Goal: Task Accomplishment & Management: Complete application form

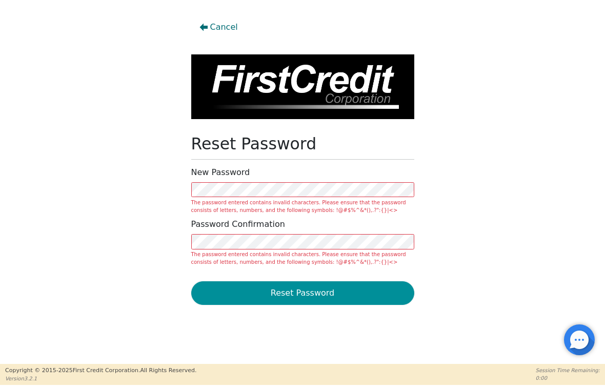
click at [318, 297] on button "Reset Password" at bounding box center [302, 293] width 223 height 24
click at [312, 295] on button "Reset Password" at bounding box center [302, 293] width 223 height 24
click at [321, 293] on button "Reset Password" at bounding box center [302, 293] width 223 height 24
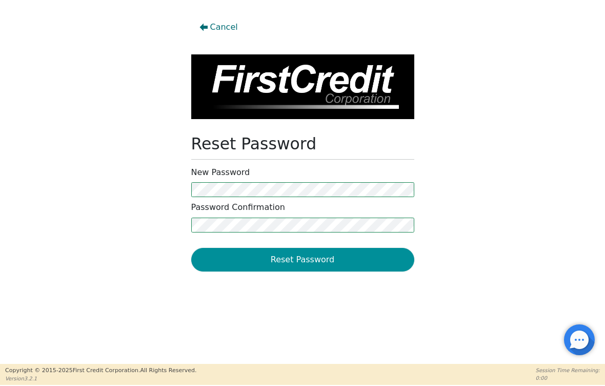
click at [267, 256] on button "Reset Password" at bounding box center [302, 260] width 223 height 24
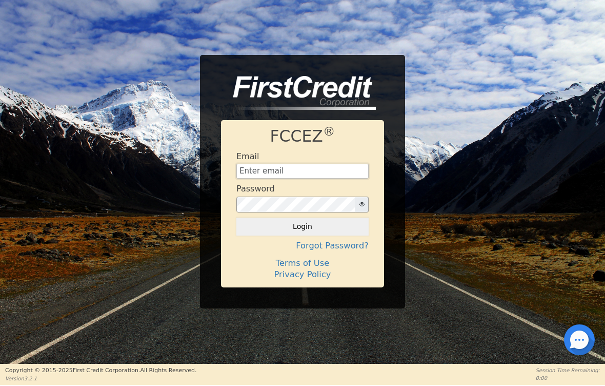
click at [322, 172] on input "text" at bounding box center [302, 171] width 132 height 15
type input "[EMAIL_ADDRESS][DOMAIN_NAME]"
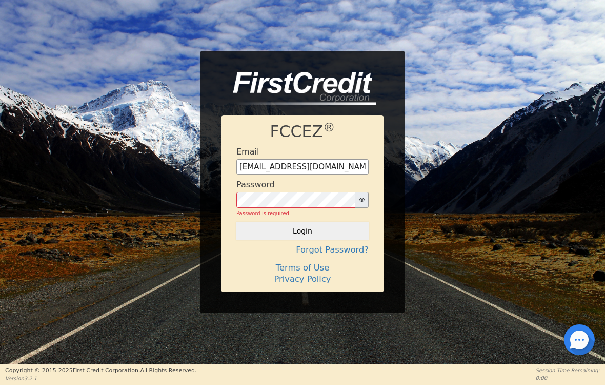
click at [303, 227] on button "Login" at bounding box center [302, 230] width 132 height 17
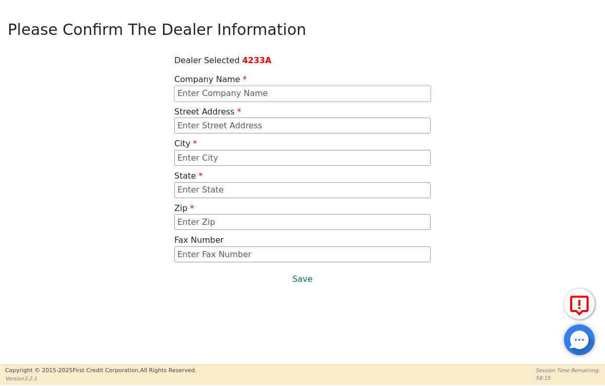
click at [214, 93] on input "text" at bounding box center [302, 94] width 256 height 16
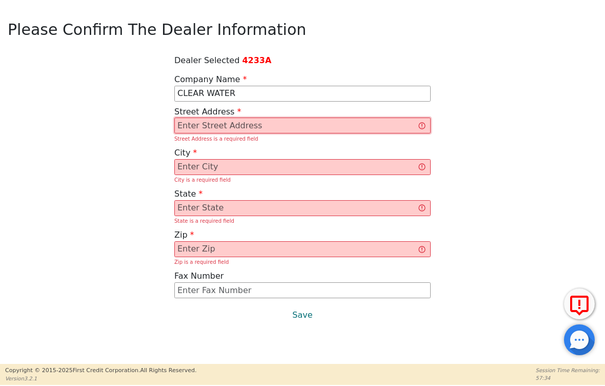
click at [220, 126] on input "text" at bounding box center [302, 125] width 256 height 16
click at [260, 130] on input "text" at bounding box center [302, 125] width 256 height 16
click at [250, 95] on input "CLEAR WATER" at bounding box center [302, 94] width 256 height 16
type input "CLEAR WATER T"
click at [205, 126] on input "text" at bounding box center [302, 125] width 256 height 16
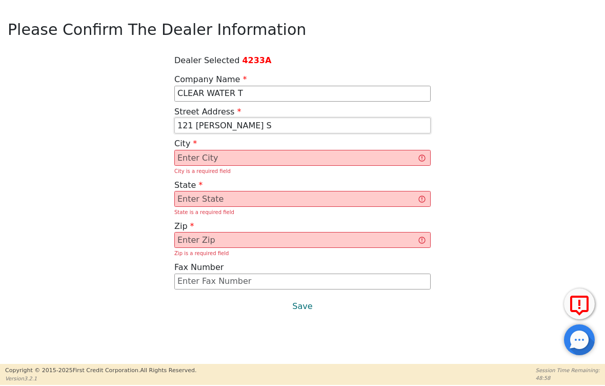
type input "[STREET_ADDRESS][PERSON_NAME]"
click at [191, 163] on input "text" at bounding box center [302, 158] width 256 height 16
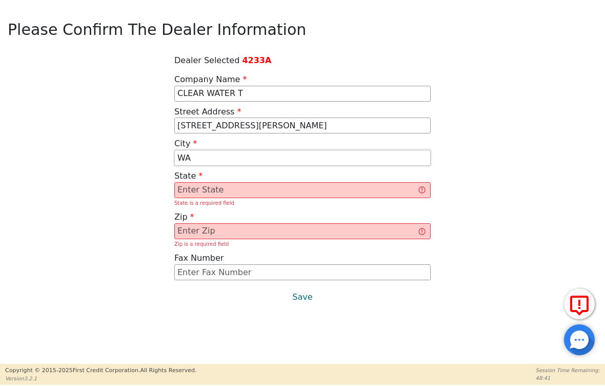
type input "W"
type input "[GEOGRAPHIC_DATA]"
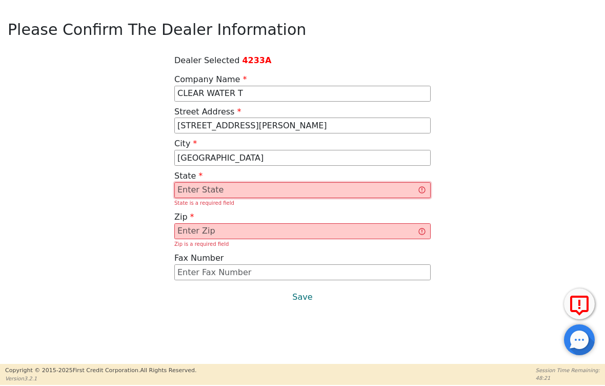
click at [194, 190] on input "text" at bounding box center [302, 190] width 256 height 16
click at [250, 189] on input "text" at bounding box center [302, 190] width 256 height 16
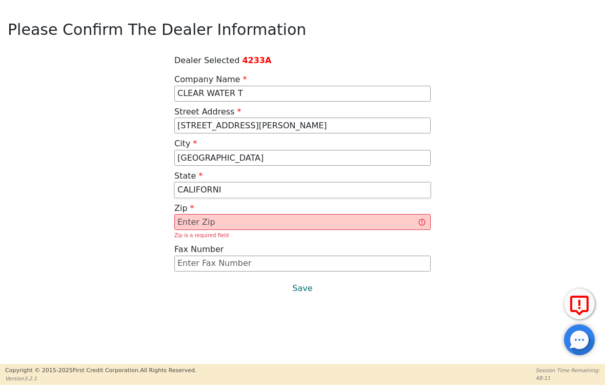
type input "[US_STATE]"
click at [247, 220] on input "text" at bounding box center [302, 222] width 256 height 16
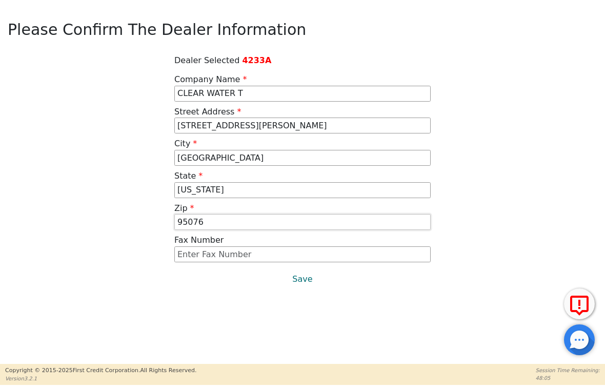
type input "95076"
click at [250, 255] on input "text" at bounding box center [302, 254] width 256 height 16
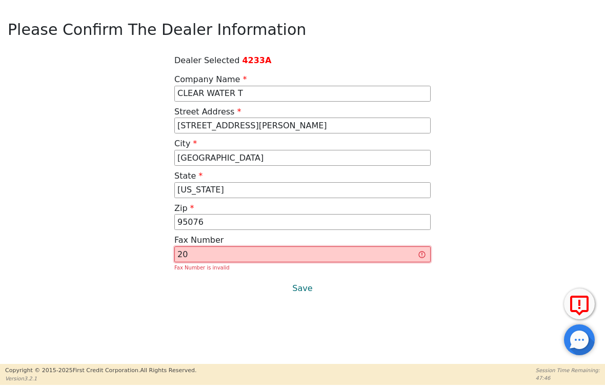
type input "2"
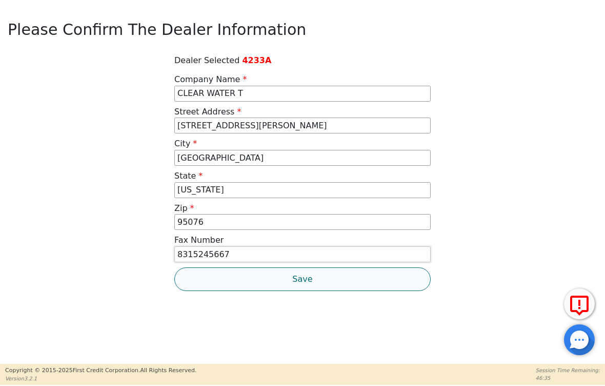
type input "8315245667"
click at [299, 282] on button "Save" at bounding box center [302, 279] width 256 height 24
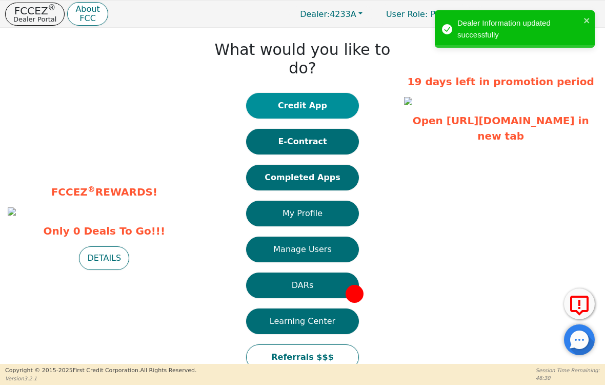
click at [303, 93] on button "Credit App" at bounding box center [302, 106] width 113 height 26
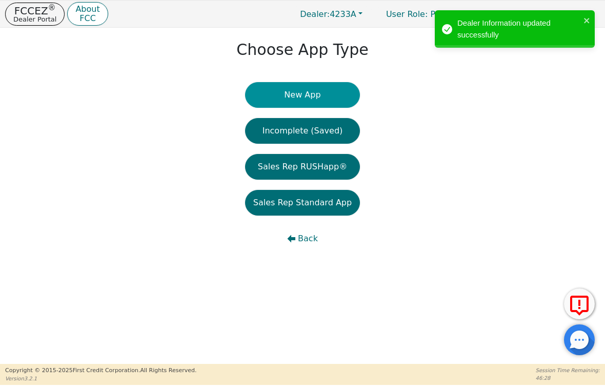
click at [303, 92] on button "New App" at bounding box center [302, 95] width 115 height 26
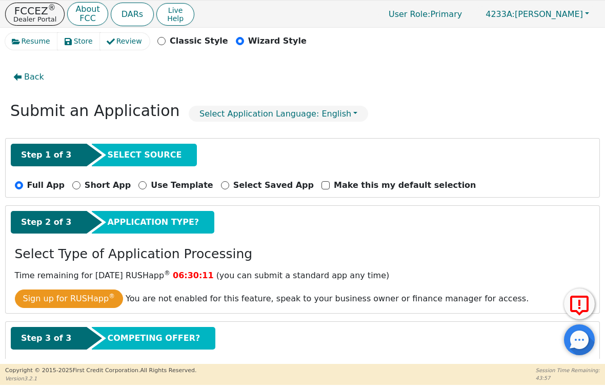
click at [136, 154] on span "SELECT SOURCE" at bounding box center [144, 155] width 74 height 12
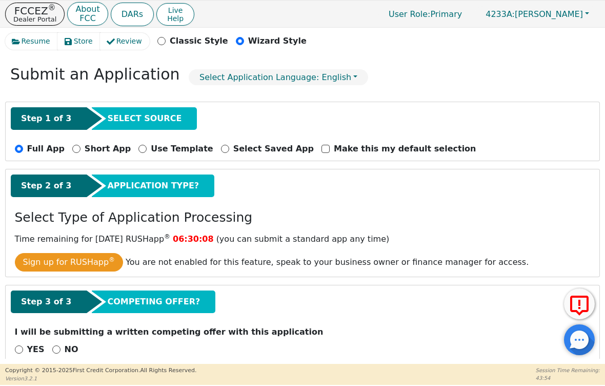
scroll to position [35, 0]
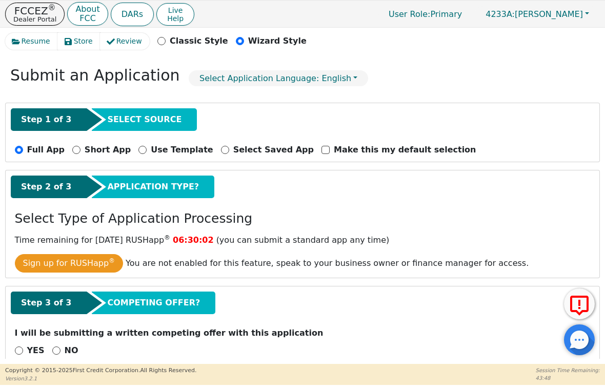
click at [54, 346] on input "NO" at bounding box center [56, 350] width 8 height 8
radio input "true"
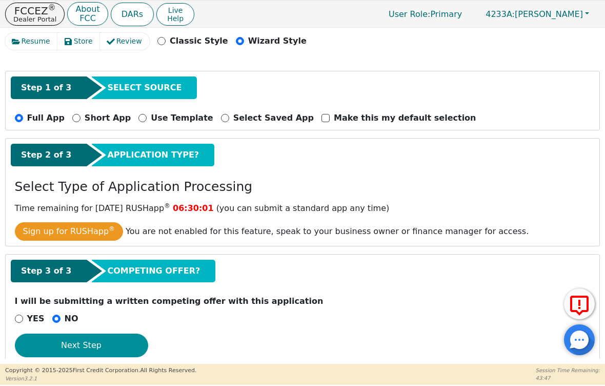
click at [114, 333] on button "Next Step" at bounding box center [81, 345] width 133 height 24
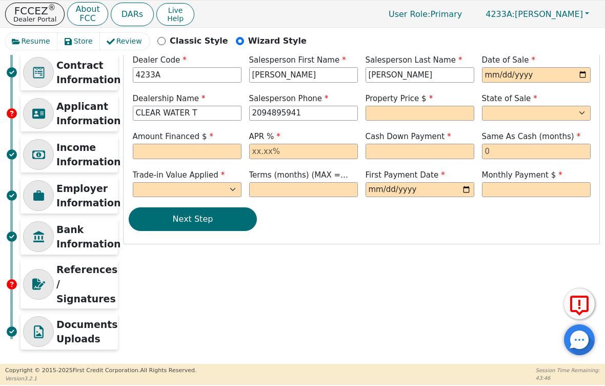
scroll to position [58, 0]
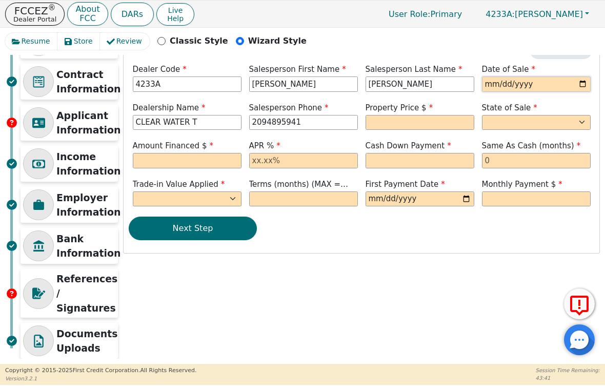
type input "[DATE]"
click at [543, 86] on input "[DATE]" at bounding box center [536, 83] width 109 height 15
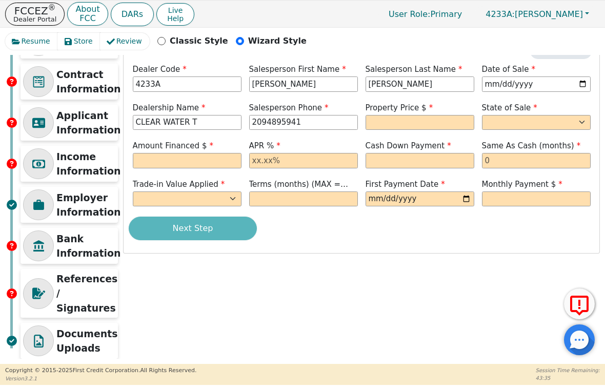
click at [0, 0] on html "FCCEZ ® Dealer Portal About FCC DARs Live Help User Role : Primary 4233A: [PERS…" at bounding box center [302, 192] width 605 height 385
click at [429, 118] on input "text" at bounding box center [420, 122] width 109 height 15
type input "6790.00"
select select "CA"
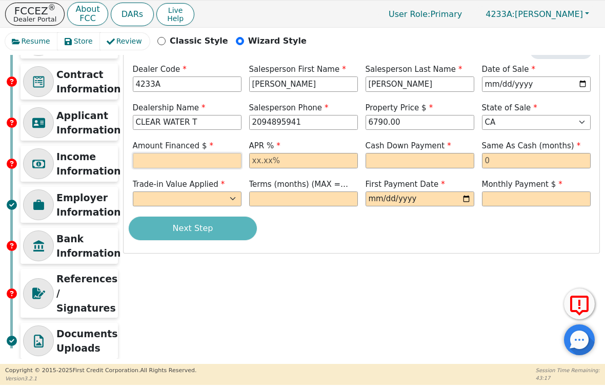
click at [194, 156] on input "text" at bounding box center [187, 160] width 109 height 15
type input "6790.00"
click at [326, 160] on input "text" at bounding box center [303, 160] width 109 height 15
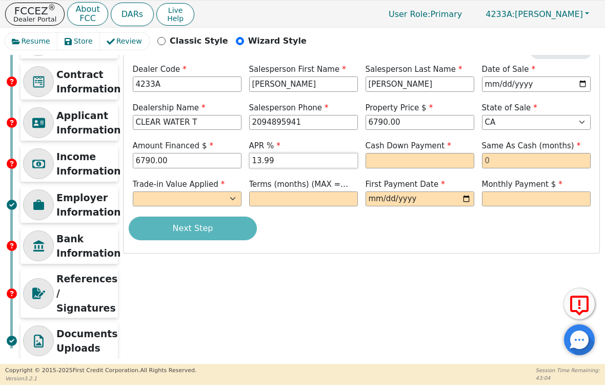
type input "13.99"
click at [446, 154] on input "text" at bounding box center [420, 160] width 109 height 15
type input "0.00"
select select "n"
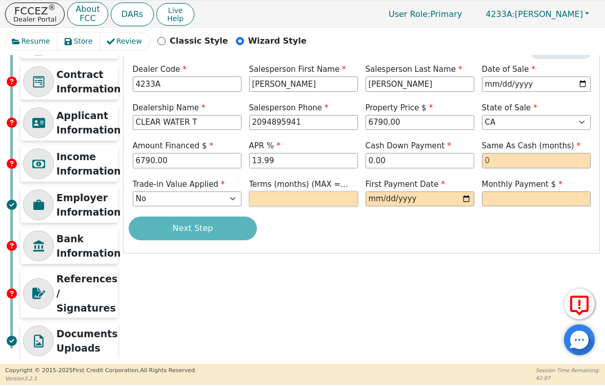
click at [293, 194] on input "text" at bounding box center [303, 198] width 109 height 15
type input "60"
click at [419, 197] on input "[DATE]" at bounding box center [420, 198] width 109 height 15
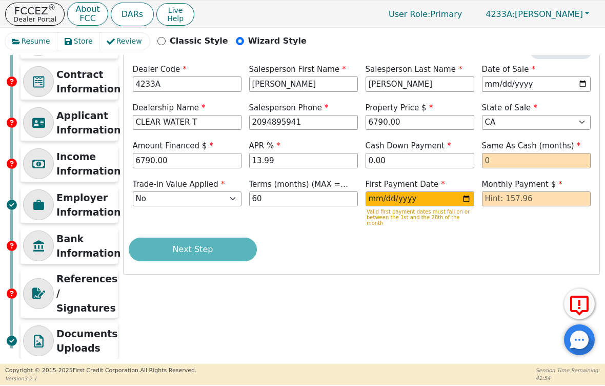
click at [0, 0] on html "FCCEZ ® Dealer Portal About FCC DARs Live Help User Role : Primary 4233A: [PERS…" at bounding box center [302, 192] width 605 height 385
click at [450, 204] on input "[DATE]" at bounding box center [420, 198] width 109 height 15
type input "[DATE]"
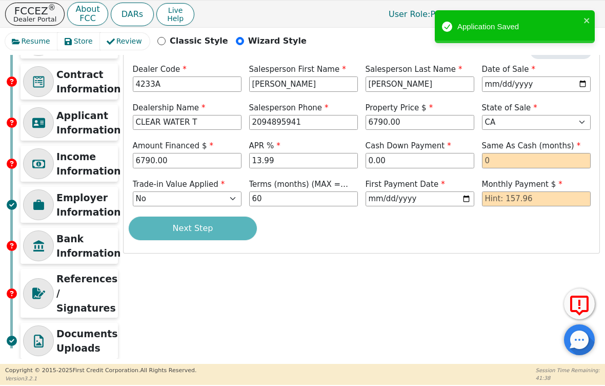
click at [0, 0] on html "FCCEZ ® Dealer Portal About FCC DARs Live Help User Role : Primary 4233A: [PERS…" at bounding box center [302, 192] width 605 height 385
click at [213, 228] on div "Next Step" at bounding box center [362, 228] width 466 height 24
click at [211, 230] on div "Next Step" at bounding box center [362, 228] width 466 height 24
click at [589, 18] on icon "close" at bounding box center [587, 20] width 7 height 8
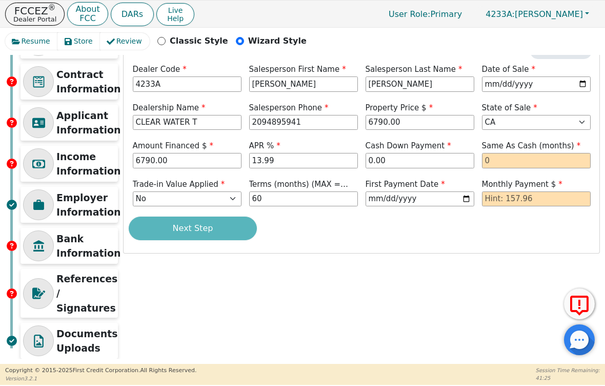
click at [230, 233] on div "Next Step" at bounding box center [362, 228] width 466 height 24
click at [535, 197] on input "text" at bounding box center [536, 198] width 109 height 15
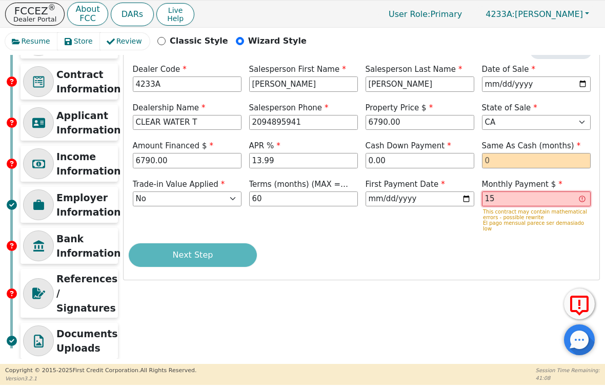
type input "1"
click at [523, 223] on p "El pago mensual parece ser demasiado low" at bounding box center [536, 225] width 106 height 11
click at [515, 197] on input "150.00" at bounding box center [536, 198] width 109 height 15
type input "1"
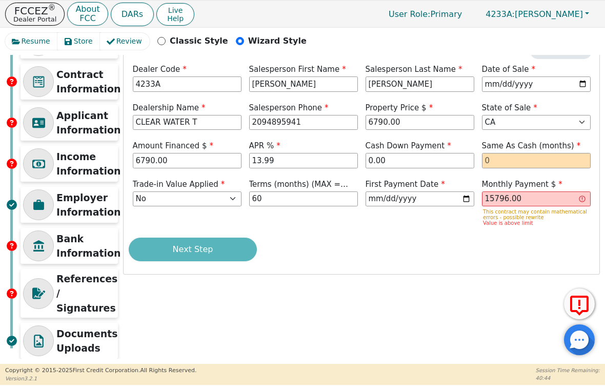
click at [526, 250] on div "Next Step" at bounding box center [362, 249] width 466 height 24
click at [530, 197] on input "15796.00" at bounding box center [536, 198] width 109 height 15
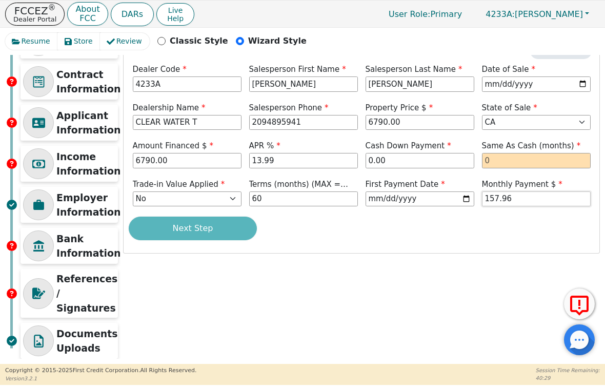
type input "157.96"
click at [543, 224] on div "Next Step" at bounding box center [362, 228] width 466 height 24
click at [236, 224] on div "Next Step" at bounding box center [362, 228] width 466 height 24
click at [538, 160] on input "text" at bounding box center [536, 160] width 109 height 15
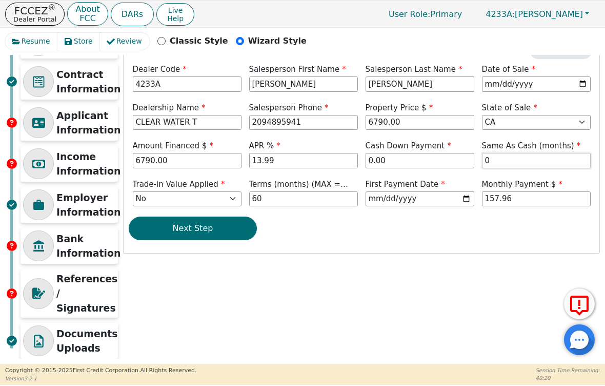
type input "0"
click at [481, 223] on div "Next Step" at bounding box center [362, 228] width 466 height 24
click at [192, 230] on button "Next Step" at bounding box center [193, 228] width 128 height 24
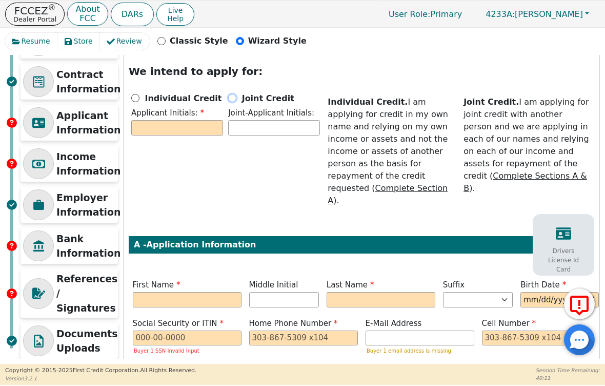
click at [235, 98] on input "Joint Credit" at bounding box center [232, 98] width 8 height 8
radio input "true"
click at [247, 126] on input "text" at bounding box center [274, 127] width 92 height 15
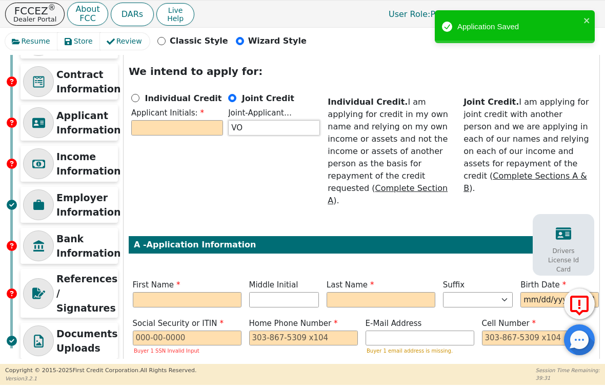
type input "VO"
click at [200, 292] on input "text" at bounding box center [187, 299] width 109 height 15
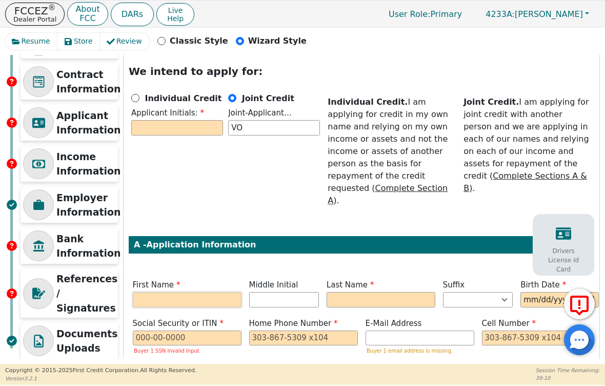
type input "V"
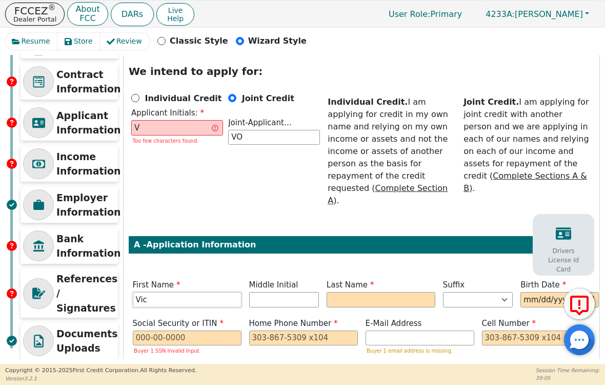
type input "Vic"
click at [248, 138] on input "VO" at bounding box center [274, 137] width 92 height 15
type input "V"
click at [178, 131] on input "V" at bounding box center [177, 127] width 92 height 15
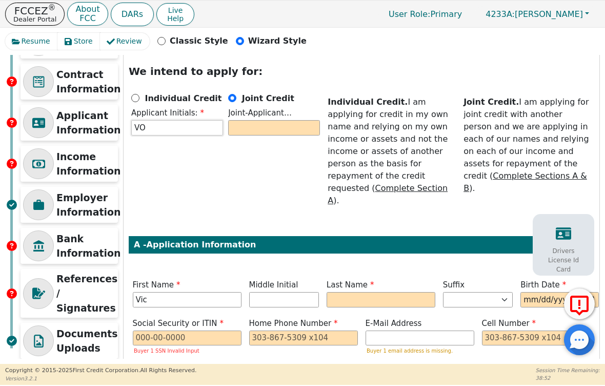
type input "VO"
click at [265, 134] on input "text" at bounding box center [274, 127] width 92 height 15
type input "MP"
click at [267, 162] on div "Individual Credit Applicant Initials: VO Joint Credit Joint-Applicant Initials:…" at bounding box center [226, 151] width 194 height 118
click at [203, 292] on input "Vic" at bounding box center [187, 299] width 109 height 15
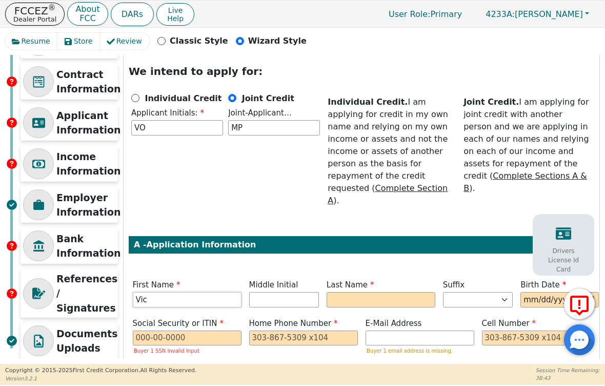
type input "V"
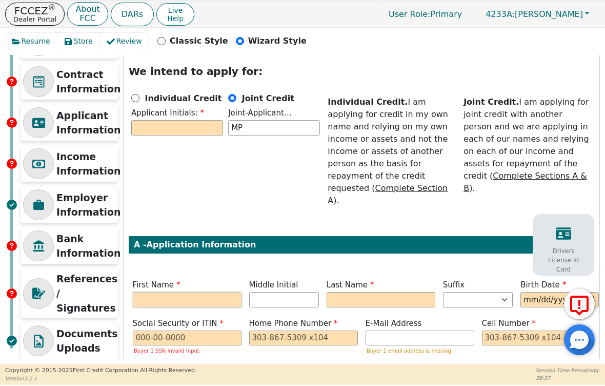
type input "V"
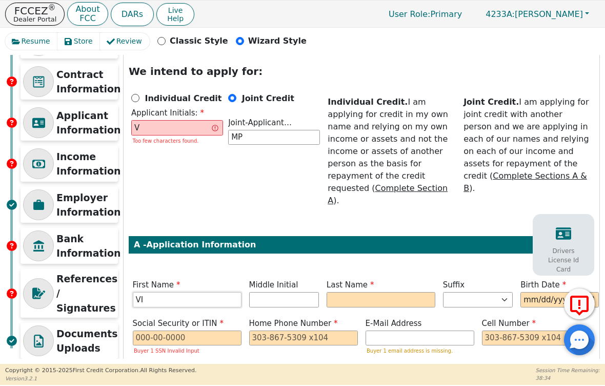
type input "VI"
click at [156, 128] on input "V" at bounding box center [177, 127] width 92 height 15
click at [156, 127] on input "V" at bounding box center [177, 127] width 92 height 15
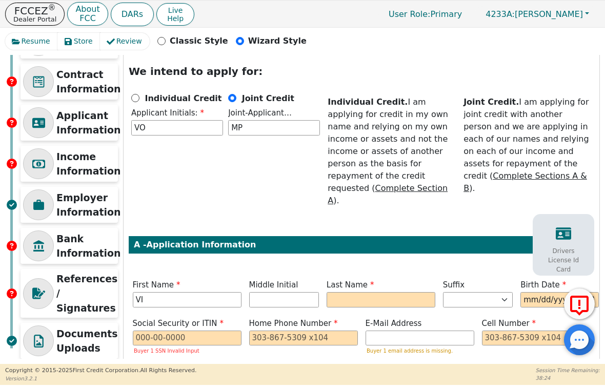
click at [243, 158] on div "Individual Credit Applicant Initials: VO Joint Credit Joint-Applicant Initials:…" at bounding box center [226, 151] width 194 height 118
click at [167, 292] on input "VI" at bounding box center [187, 299] width 109 height 15
type input "V"
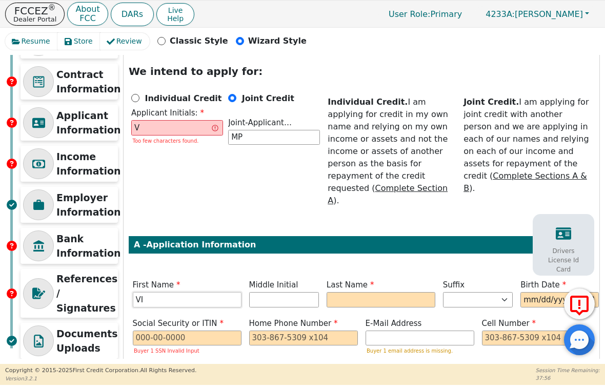
type input "V"
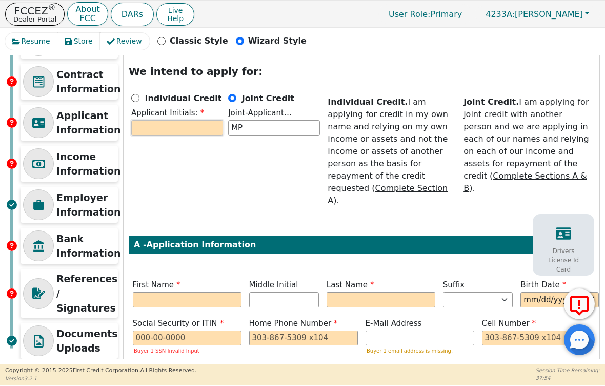
click at [152, 127] on input "text" at bounding box center [177, 127] width 92 height 15
click at [252, 127] on input "MP" at bounding box center [274, 127] width 92 height 15
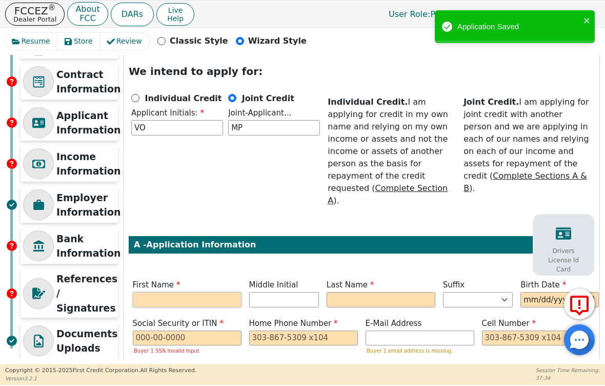
click at [149, 292] on input "text" at bounding box center [187, 299] width 109 height 15
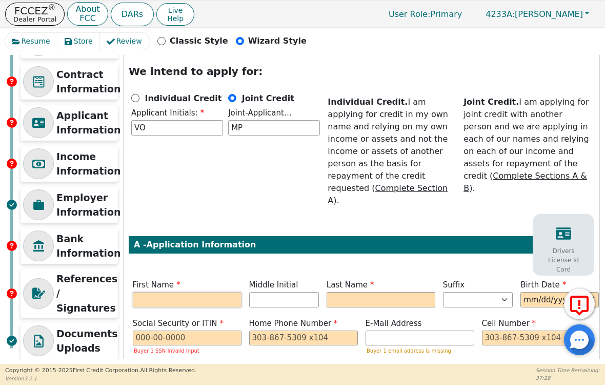
click at [203, 292] on input "text" at bounding box center [187, 299] width 109 height 15
type input "V"
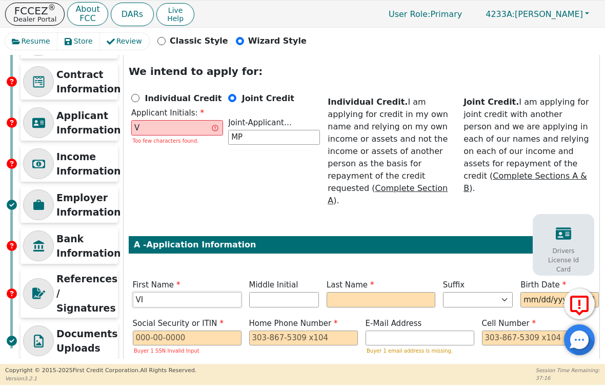
type input "V"
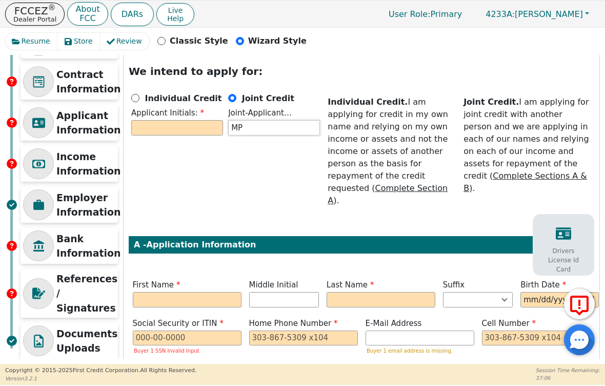
click at [249, 126] on input "MP" at bounding box center [274, 127] width 92 height 15
type input "M"
click at [204, 292] on input "text" at bounding box center [187, 299] width 109 height 15
type input "V"
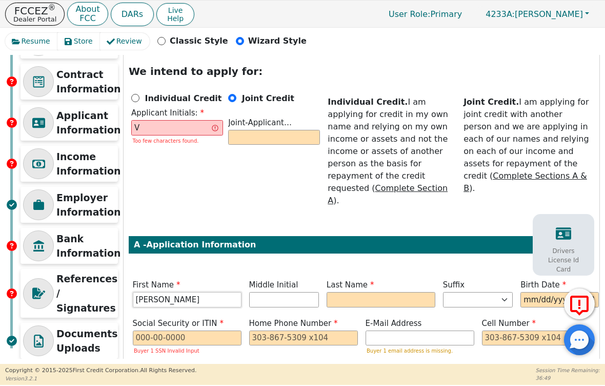
type input "[PERSON_NAME]"
click at [341, 292] on input "text" at bounding box center [381, 299] width 109 height 15
click at [263, 292] on input "text" at bounding box center [284, 299] width 70 height 15
type input "VM"
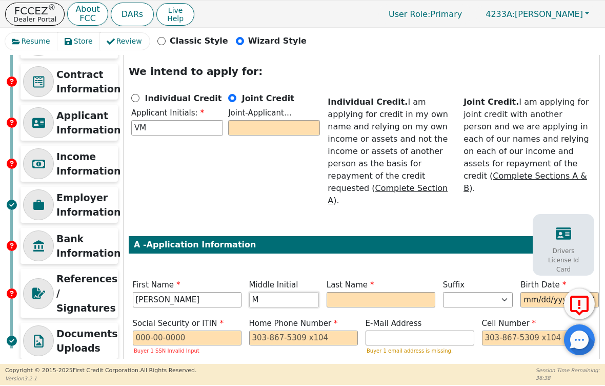
type input "M"
click at [350, 292] on input "text" at bounding box center [381, 299] width 109 height 15
type input "VMO"
click at [363, 292] on input "Olazcn" at bounding box center [381, 299] width 109 height 15
type input "Olazcon"
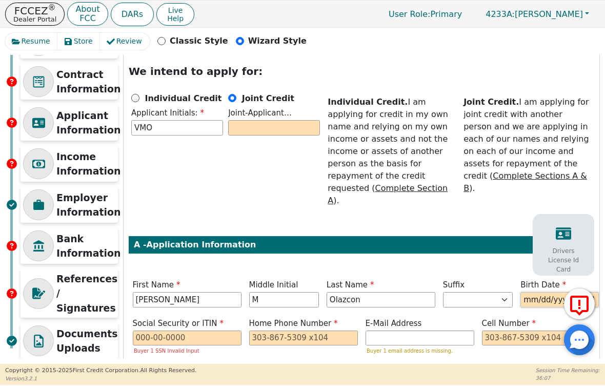
click at [552, 292] on input "[DATE]" at bounding box center [560, 299] width 78 height 15
click at [549, 292] on input "[DATE]" at bounding box center [560, 299] width 78 height 15
click at [571, 292] on input "[DATE]" at bounding box center [560, 299] width 78 height 15
click at [0, 0] on html "FCCEZ ® Dealer Portal About FCC DARs Live Help User Role : Primary 4233A: [PERS…" at bounding box center [302, 192] width 605 height 385
click at [542, 292] on input "[DATE]" at bounding box center [560, 299] width 78 height 15
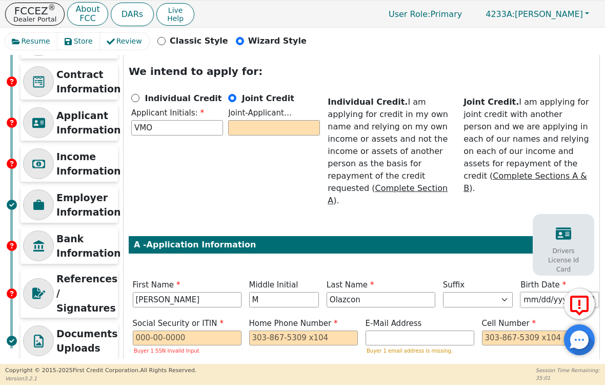
type input "[DATE]"
click at [472, 249] on div "Step 5 of 7 ENTER APPLICANT INFO We intend to apply for: Individual Credit Appl…" at bounding box center [362, 388] width 476 height 731
click at [227, 330] on input "text" at bounding box center [187, 337] width 109 height 15
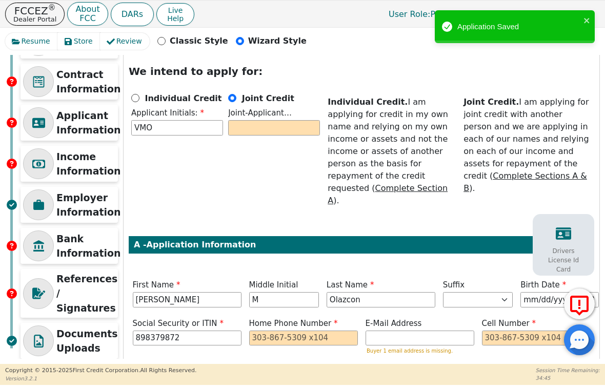
type input "***-**-9872"
click at [295, 330] on input "tel" at bounding box center [303, 337] width 109 height 15
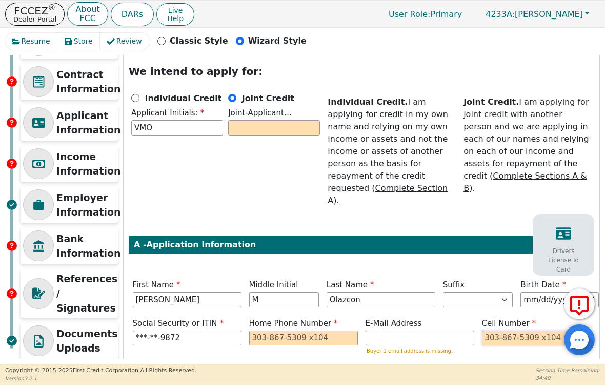
click at [510, 330] on input "tel" at bounding box center [536, 337] width 109 height 15
type input "6"
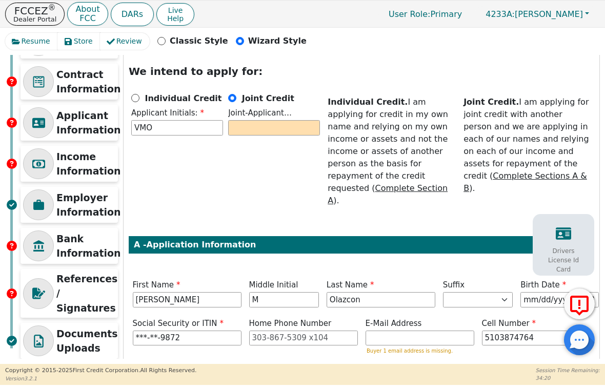
type input "[PHONE_NUMBER]"
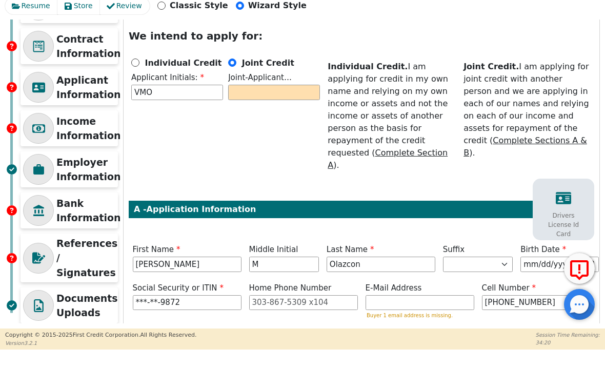
scroll to position [65, 0]
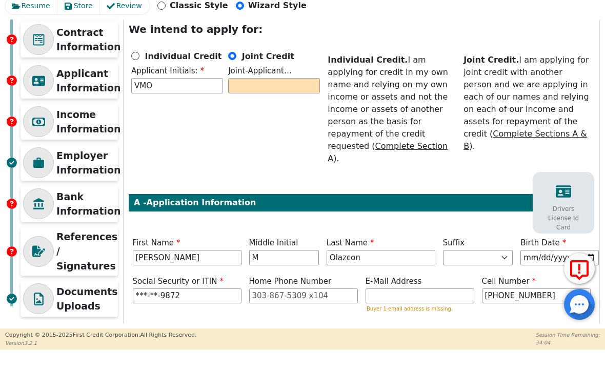
type input "[STREET_ADDRESS]"
click at [344, 371] on input "text" at bounding box center [323, 378] width 70 height 15
type input "[PERSON_NAME]"
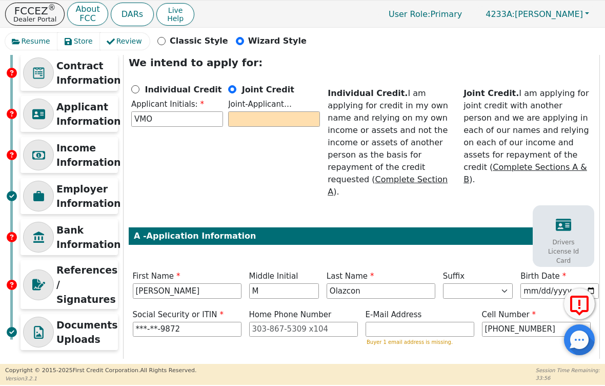
select select "CA"
click at [477, 385] on html "FCCEZ ® Dealer Portal About FCC DARs Live Help User Role : Primary 4233A: [PERS…" at bounding box center [302, 192] width 605 height 385
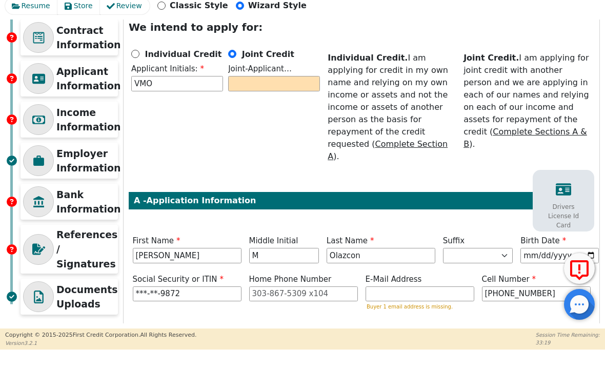
type input "3"
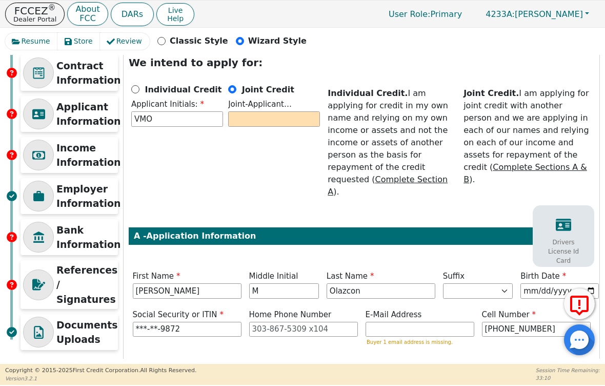
click at [430, 385] on html "FCCEZ ® Dealer Portal About FCC DARs Live Help User Role : Primary 4233A: [PERS…" at bounding box center [302, 192] width 605 height 385
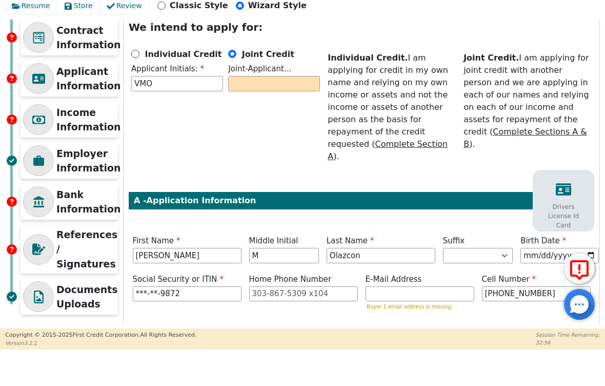
type input "95360"
click at [469, 369] on input "text" at bounding box center [478, 376] width 70 height 15
type input "**"
click at [135, 85] on input "Individual Credit" at bounding box center [135, 89] width 8 height 8
radio input "true"
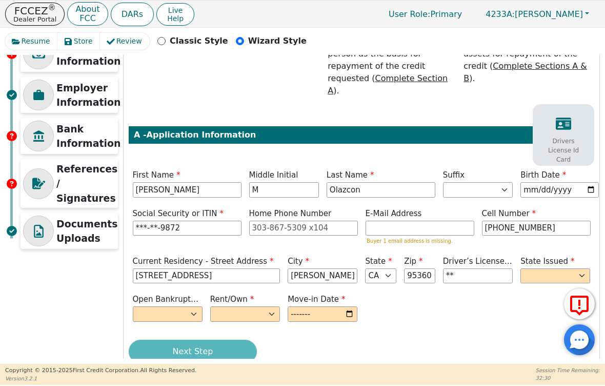
scroll to position [168, 0]
click at [465, 268] on input "36" at bounding box center [478, 275] width 70 height 15
type input "3"
click at [475, 268] on input "text" at bounding box center [478, 275] width 70 height 15
click at [422, 208] on label "E-Mail Address" at bounding box center [420, 214] width 109 height 12
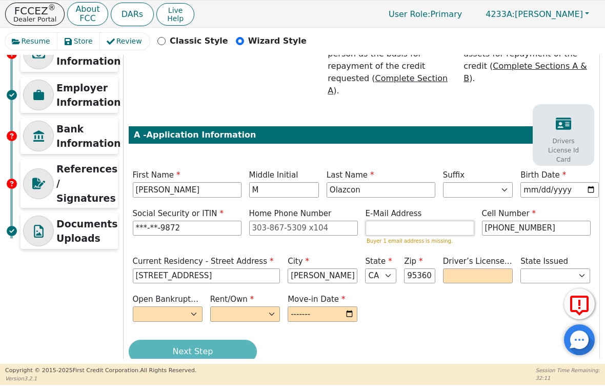
click at [412, 221] on input "email" at bounding box center [420, 228] width 109 height 15
select select "Own"
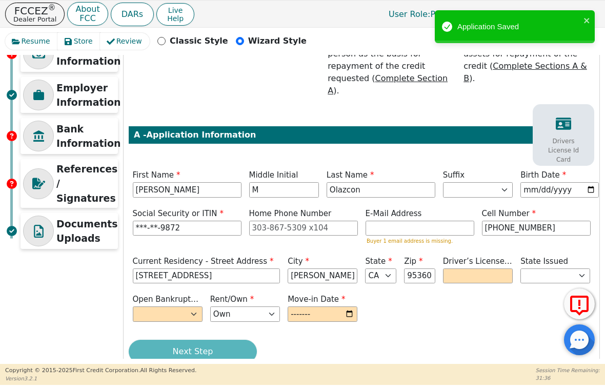
click at [238, 340] on div "Next Step" at bounding box center [362, 352] width 466 height 24
click at [473, 268] on input "text" at bounding box center [478, 275] width 70 height 15
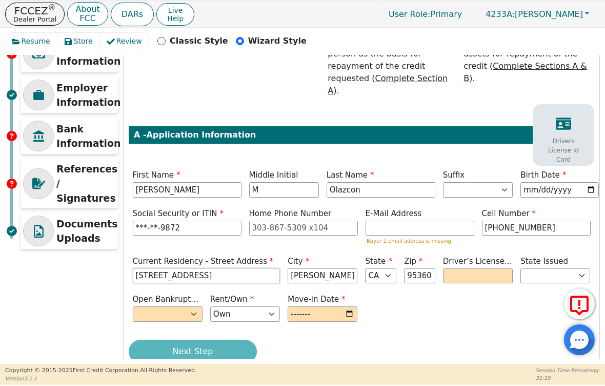
click at [211, 268] on input "[STREET_ADDRESS]" at bounding box center [207, 275] width 148 height 15
type input "[STREET_ADDRESS]"
click at [446, 296] on div "Open Bankruptcy (Y/N) Yes No Rent/Own Rent Own Move-in Date" at bounding box center [362, 308] width 466 height 31
click at [460, 268] on input "text" at bounding box center [478, 275] width 70 height 15
click at [564, 117] on icon at bounding box center [563, 123] width 15 height 12
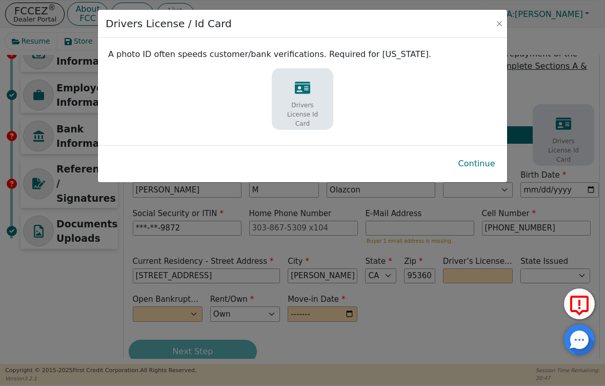
click at [471, 163] on button "Continue" at bounding box center [476, 164] width 53 height 24
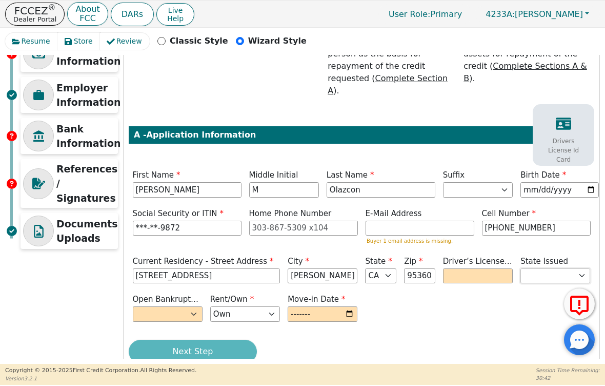
select select "CA"
click at [457, 268] on input "text" at bounding box center [478, 275] width 70 height 15
click at [424, 221] on input "email" at bounding box center [420, 228] width 109 height 15
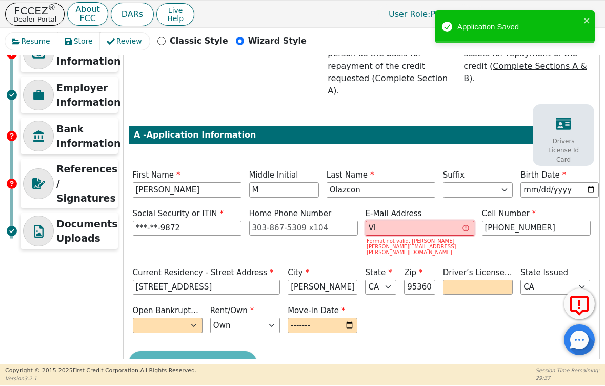
type input "V"
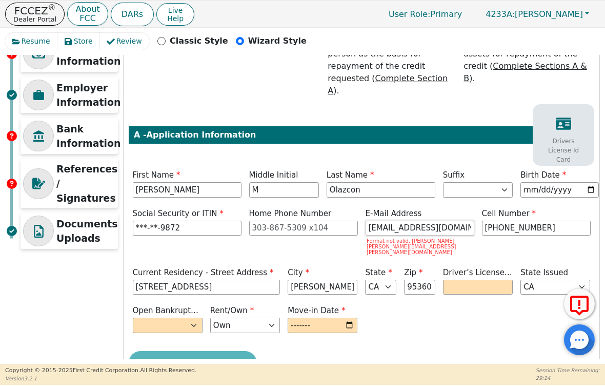
scroll to position [158, 0]
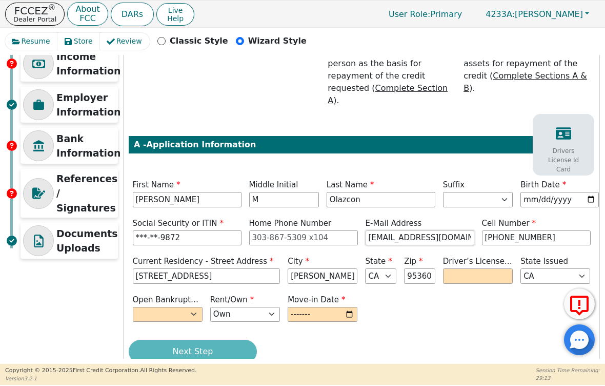
type input "[EMAIL_ADDRESS][DOMAIN_NAME]"
click at [461, 268] on input "text" at bounding box center [478, 275] width 70 height 15
select select "n"
click at [337, 307] on input "2025-08" at bounding box center [323, 314] width 70 height 15
type input "2023-08"
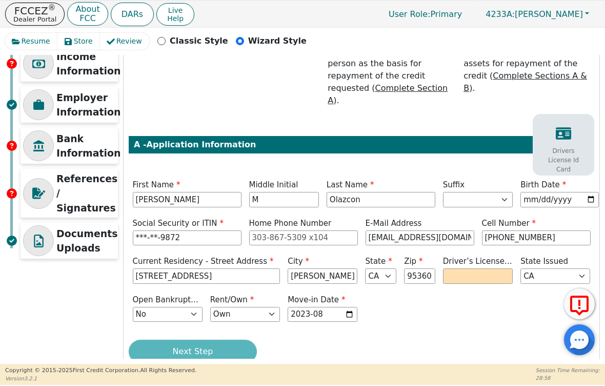
click at [190, 340] on div "Next Step" at bounding box center [362, 352] width 466 height 24
click at [550, 121] on div "Drivers License Id Card" at bounding box center [563, 150] width 56 height 58
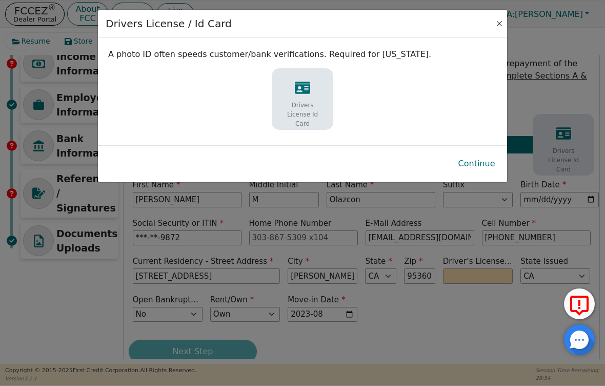
click at [499, 25] on button "Close" at bounding box center [499, 23] width 10 height 10
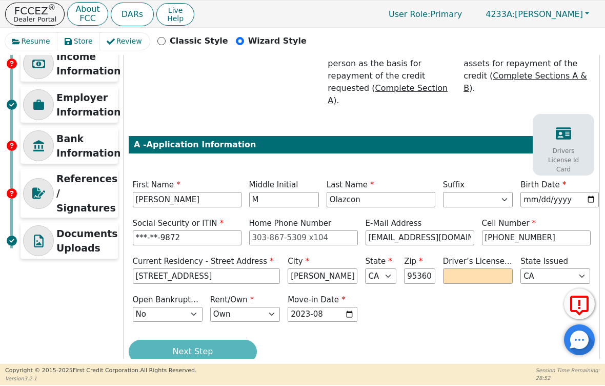
click at [563, 127] on icon at bounding box center [563, 133] width 15 height 12
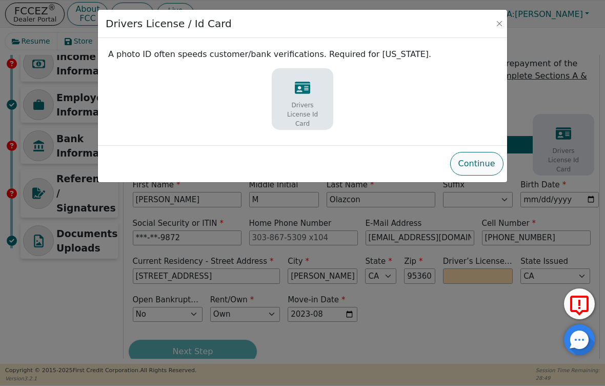
click at [487, 168] on button "Continue" at bounding box center [476, 164] width 53 height 24
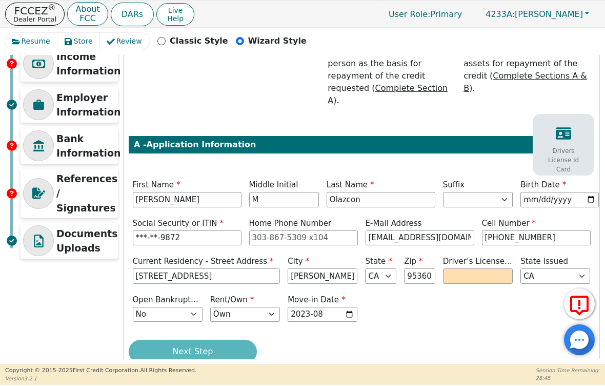
click at [562, 126] on icon at bounding box center [563, 133] width 15 height 15
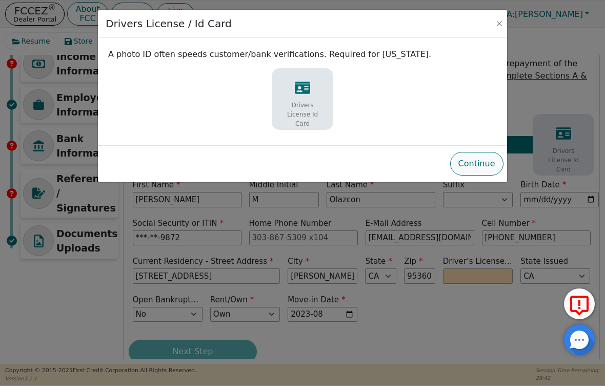
click at [475, 165] on button "Continue" at bounding box center [476, 164] width 53 height 24
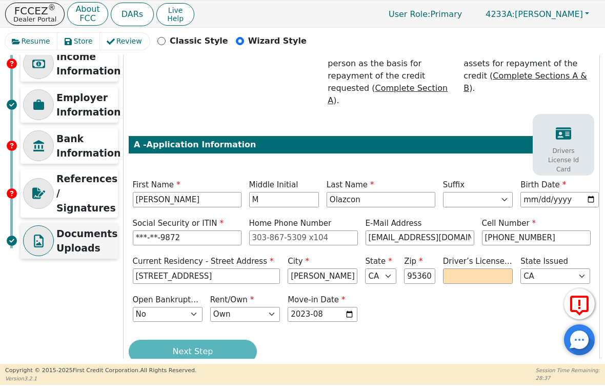
click at [82, 231] on p "Documents Uploads" at bounding box center [87, 240] width 62 height 29
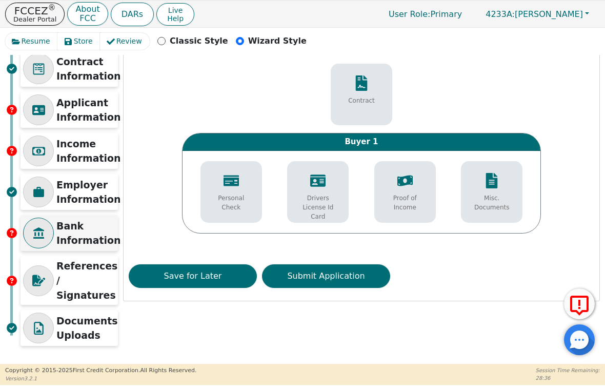
scroll to position [58, 0]
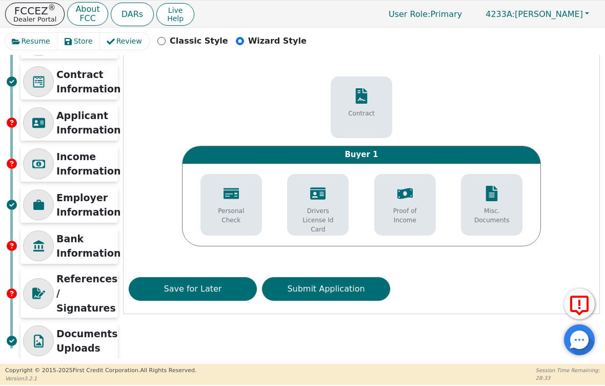
click at [324, 204] on div "Drivers License Id Card" at bounding box center [318, 210] width 56 height 58
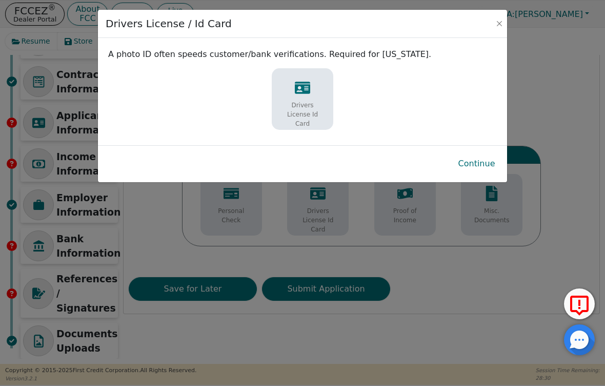
click at [313, 112] on p "Drivers License Id Card" at bounding box center [303, 115] width 46 height 28
click at [480, 167] on button "Continue" at bounding box center [476, 164] width 53 height 24
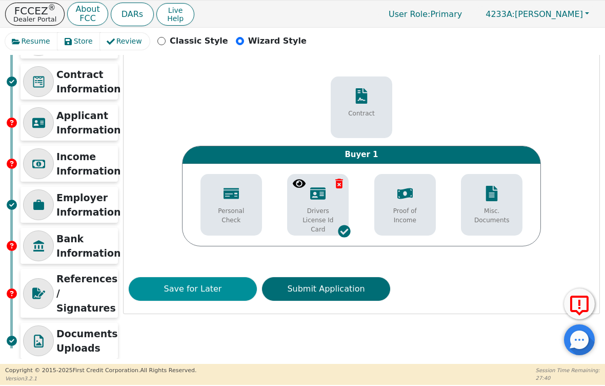
click at [220, 291] on button "Save for Later" at bounding box center [193, 289] width 128 height 24
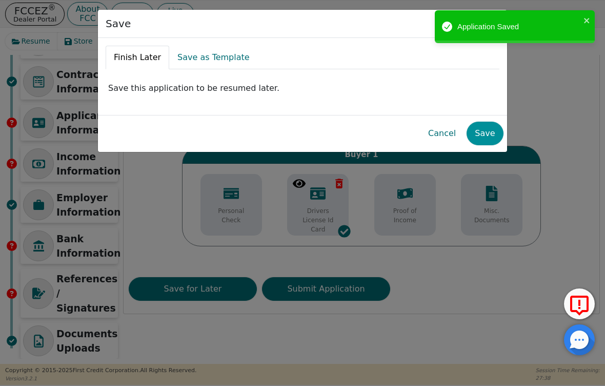
click at [487, 135] on button "Save" at bounding box center [485, 134] width 36 height 24
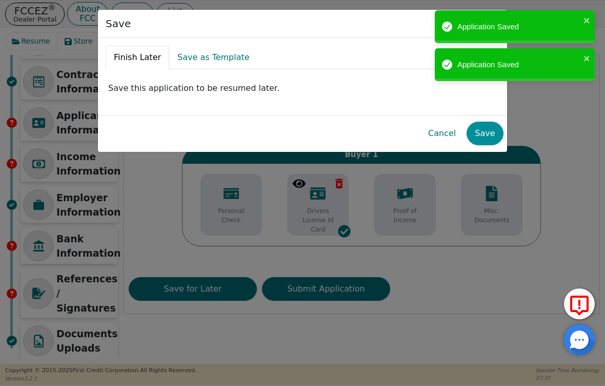
scroll to position [0, 0]
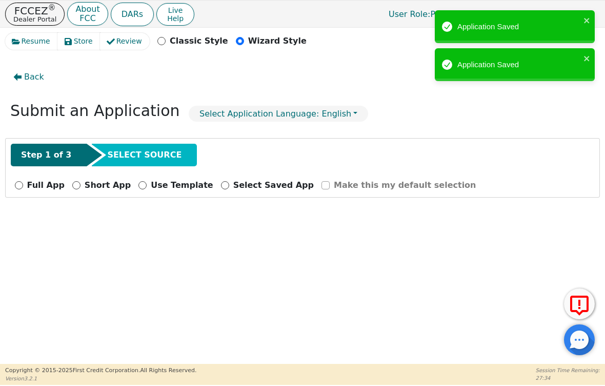
click at [500, 24] on div "Application Saved" at bounding box center [518, 27] width 123 height 12
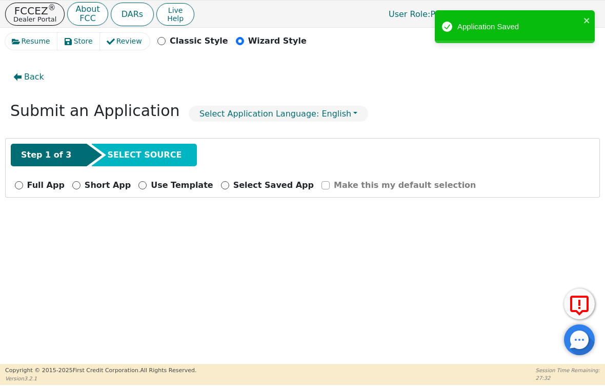
click at [487, 38] on div "Application Saved" at bounding box center [515, 26] width 160 height 33
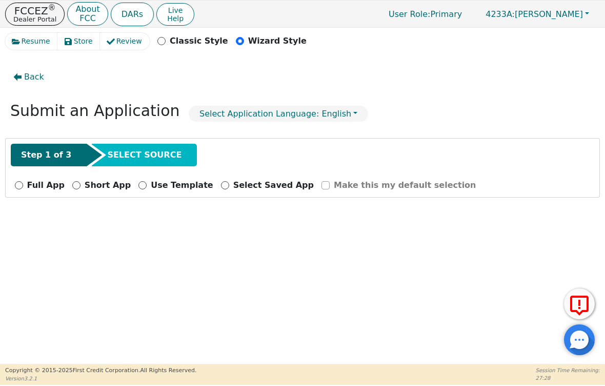
click at [17, 185] on input "Full App" at bounding box center [19, 185] width 8 height 8
radio input "true"
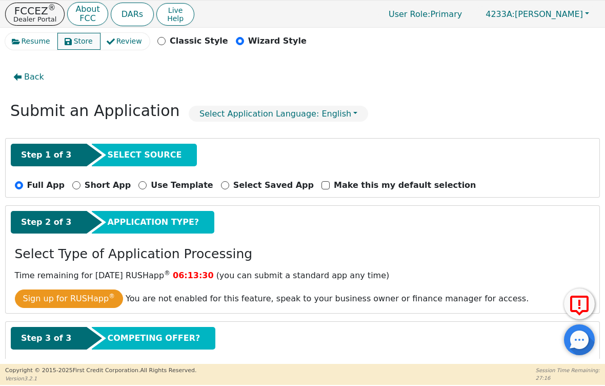
click at [83, 45] on span "Store" at bounding box center [83, 41] width 19 height 11
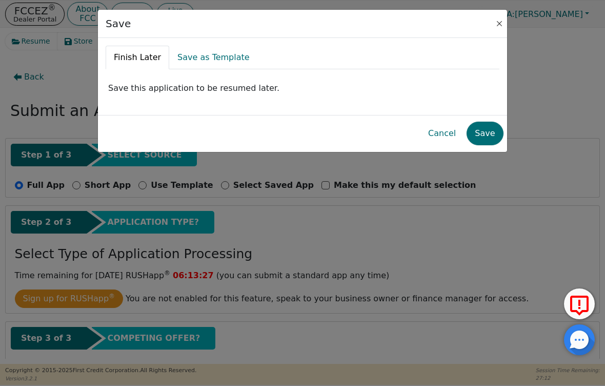
click at [500, 28] on button "Close" at bounding box center [499, 23] width 10 height 10
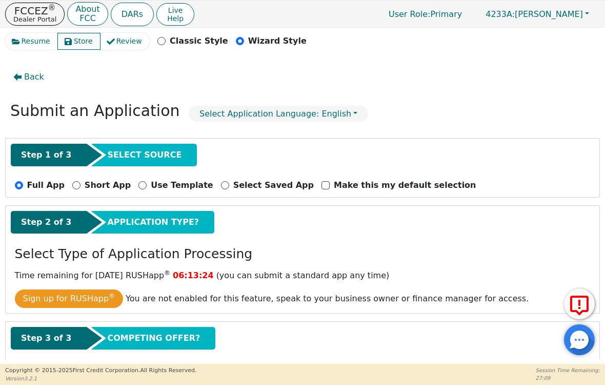
click at [80, 45] on span "Store" at bounding box center [83, 41] width 19 height 11
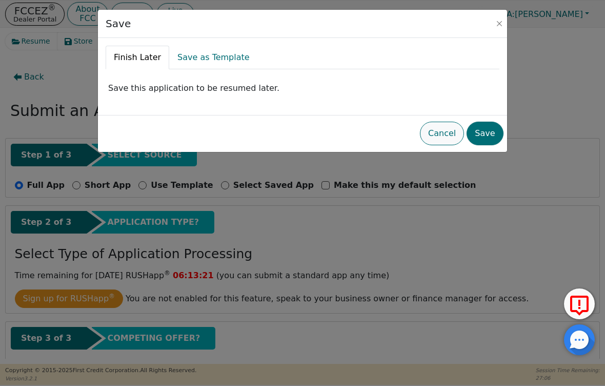
click at [451, 139] on button "Cancel" at bounding box center [442, 134] width 44 height 24
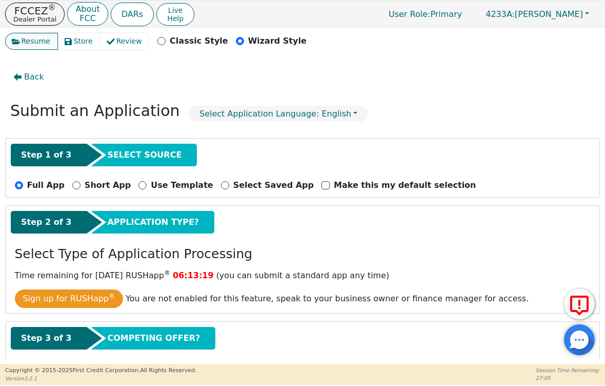
click at [37, 47] on button "Resume" at bounding box center [31, 41] width 53 height 17
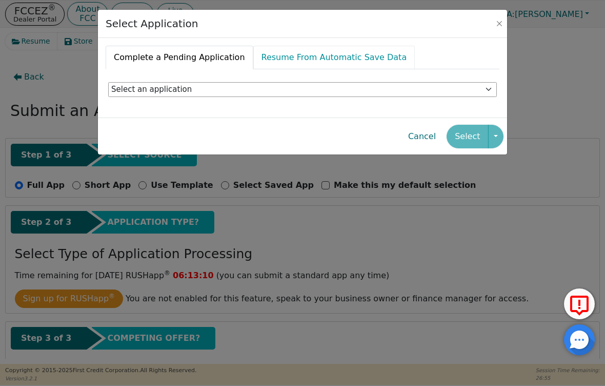
click at [337, 57] on link "Resume From Automatic Save Data" at bounding box center [334, 58] width 162 height 24
select select "00c00ccd-74d6-440c-9269-9a7ecbae7116"
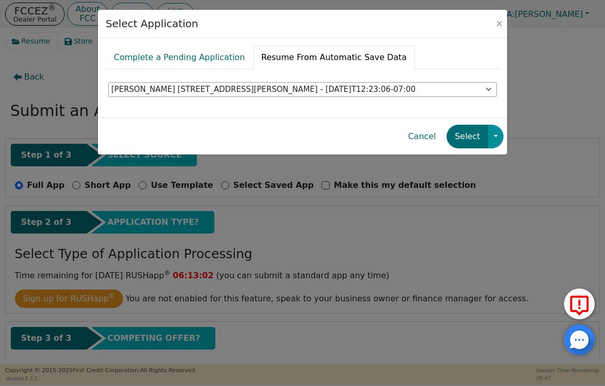
click at [492, 134] on button "button" at bounding box center [495, 137] width 15 height 24
click at [497, 116] on div "Complete a Pending Application Resume From Automatic Save Data Select an applic…" at bounding box center [302, 78] width 409 height 80
click at [466, 138] on button "Select" at bounding box center [468, 137] width 42 height 24
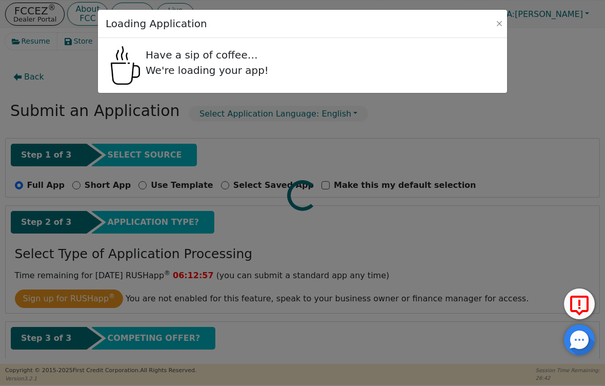
select select "CA"
select select "n"
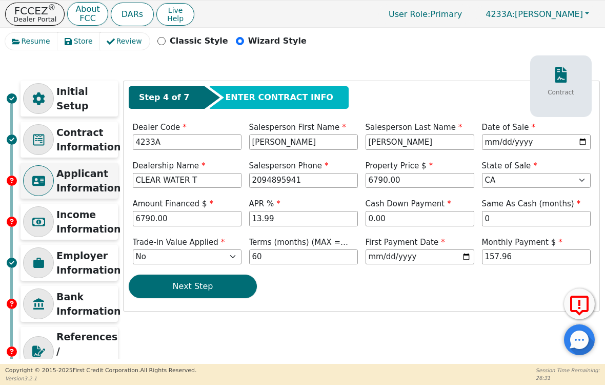
click at [81, 176] on p "Applicant Information" at bounding box center [88, 180] width 64 height 29
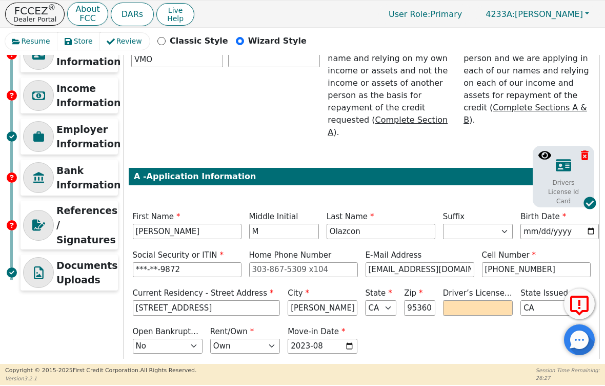
scroll to position [134, 0]
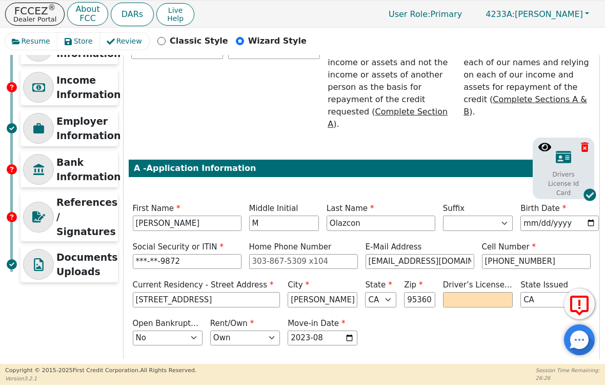
click at [571, 170] on p "Drivers License Id Card" at bounding box center [564, 184] width 46 height 28
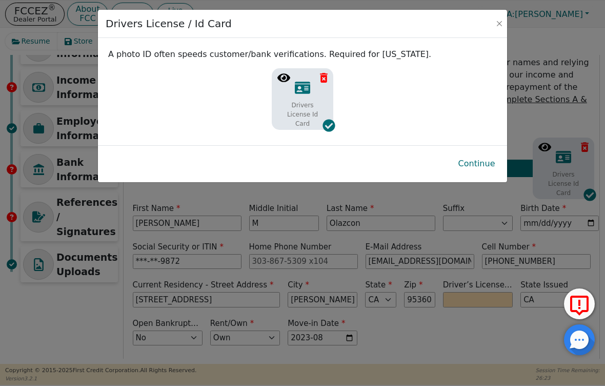
click at [484, 166] on button "Continue" at bounding box center [476, 164] width 53 height 24
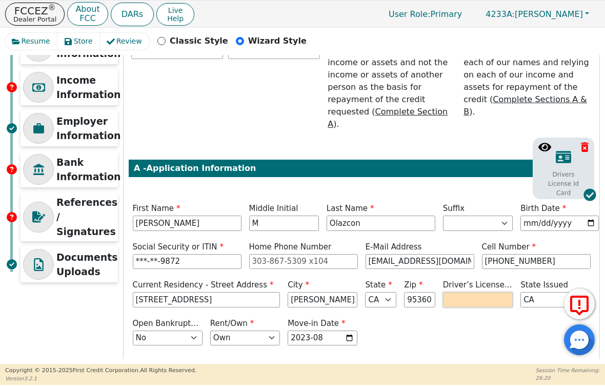
click at [466, 292] on input "text" at bounding box center [478, 299] width 70 height 15
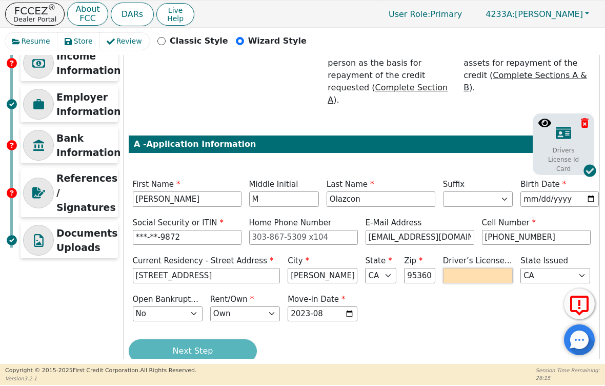
scroll to position [158, 0]
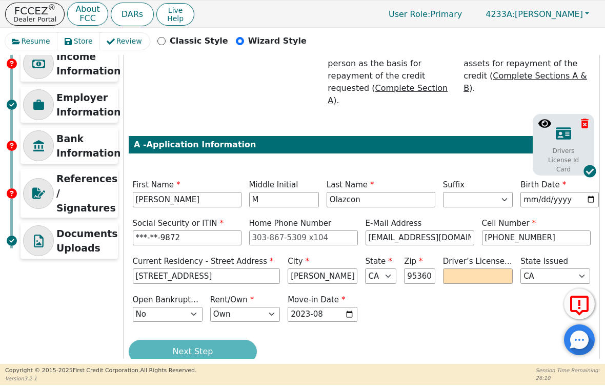
click at [559, 127] on icon at bounding box center [563, 133] width 15 height 12
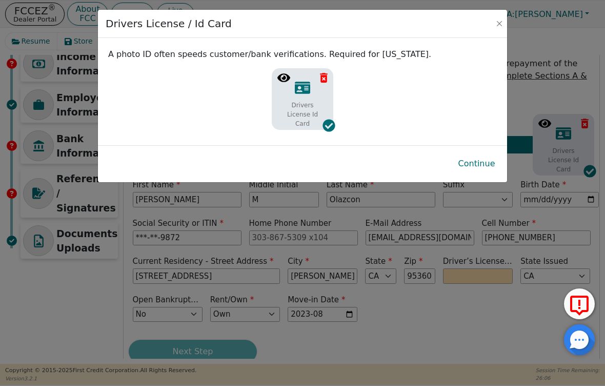
click at [297, 99] on div "Drivers License Id Card" at bounding box center [302, 104] width 56 height 58
click at [481, 165] on button "Continue" at bounding box center [476, 164] width 53 height 24
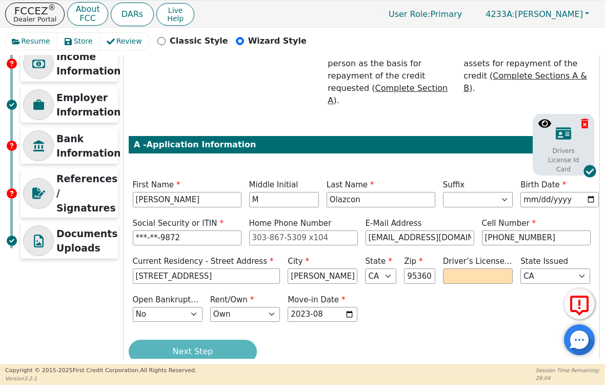
click at [214, 340] on div "Next Step" at bounding box center [362, 352] width 466 height 24
click at [591, 165] on icon at bounding box center [590, 171] width 12 height 12
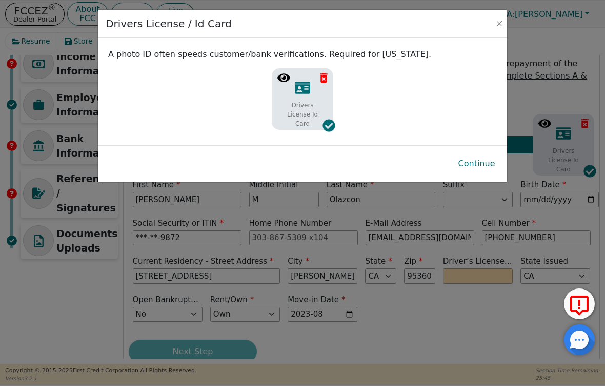
click at [332, 126] on icon at bounding box center [329, 125] width 12 height 12
click at [488, 163] on button "Continue" at bounding box center [476, 164] width 53 height 24
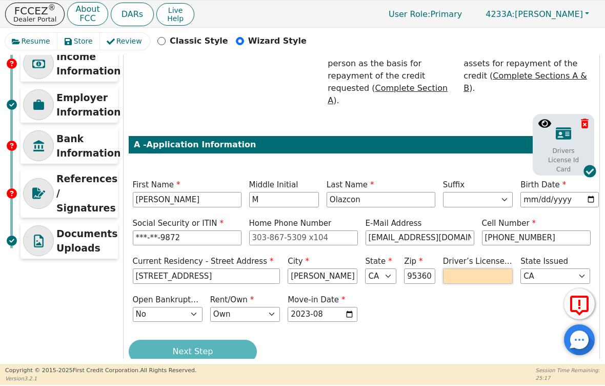
click at [475, 268] on input "text" at bounding box center [478, 275] width 70 height 15
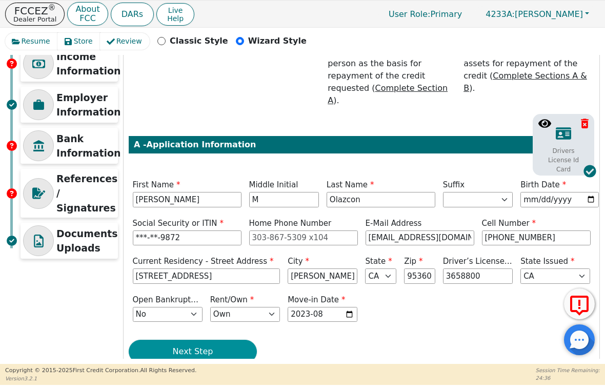
type input "*******"
click at [214, 340] on button "Next Step" at bounding box center [193, 352] width 128 height 24
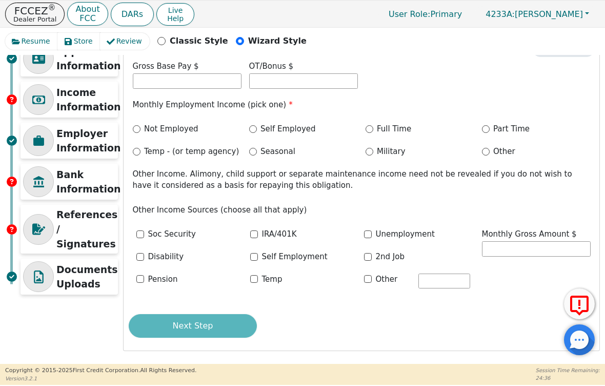
scroll to position [120, 0]
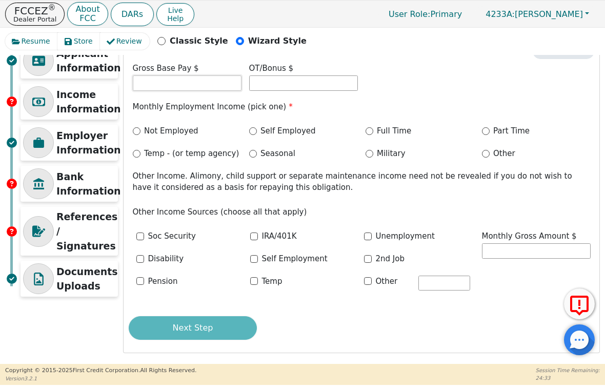
click at [184, 82] on input "text" at bounding box center [187, 82] width 109 height 15
type input "6000.00"
click at [373, 131] on input "Full Time" at bounding box center [370, 131] width 8 height 8
radio input "true"
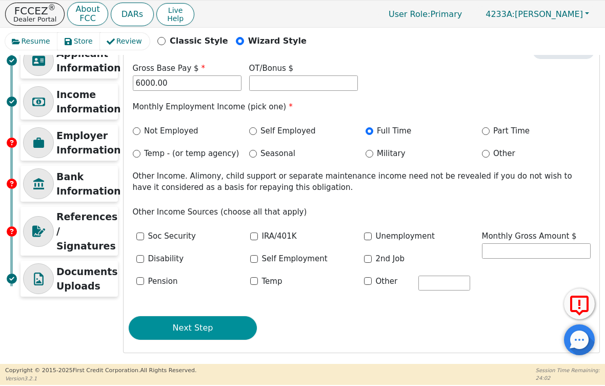
click at [161, 327] on button "Next Step" at bounding box center [193, 328] width 128 height 24
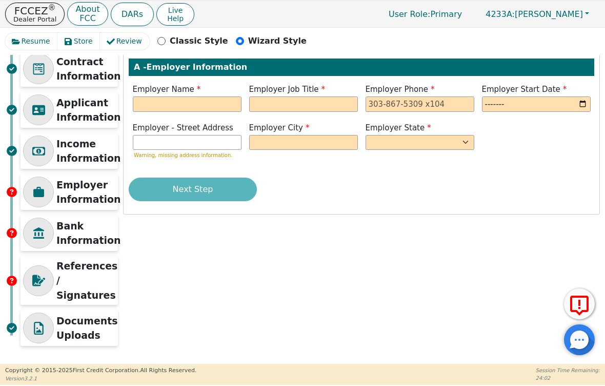
scroll to position [58, 0]
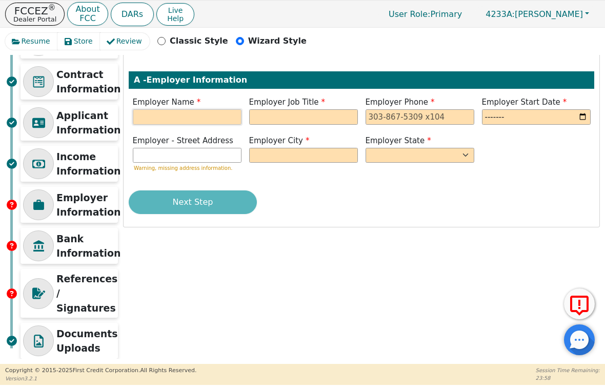
click at [187, 122] on input "text" at bounding box center [187, 116] width 109 height 15
type input "[GEOGRAPHIC_DATA]"
click at [265, 122] on input "text" at bounding box center [303, 116] width 109 height 15
click at [296, 120] on input "text" at bounding box center [303, 116] width 109 height 15
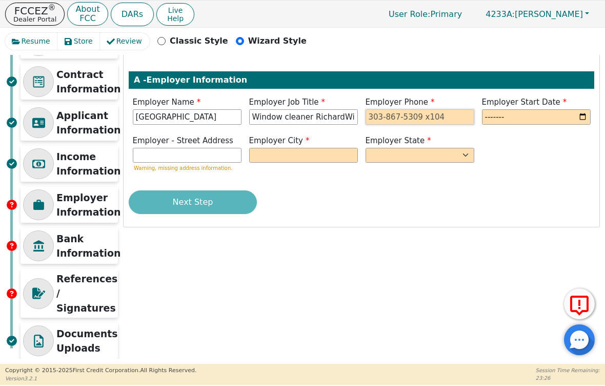
click at [427, 116] on input "tel" at bounding box center [420, 116] width 109 height 15
click at [350, 116] on input "Window cleaner RichardWindow cleaner [PERSON_NAME]" at bounding box center [303, 116] width 109 height 15
click at [355, 118] on input "Window cleaner RichardWindow cleaner [PERSON_NAME]" at bounding box center [303, 116] width 109 height 15
type input "Window cleaner"
click at [439, 114] on input "tel" at bounding box center [420, 116] width 109 height 15
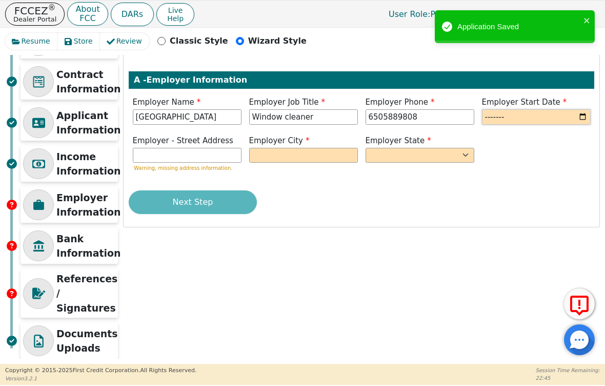
type input "[PHONE_NUMBER]"
click at [528, 117] on input "2025-08" at bounding box center [536, 116] width 109 height 15
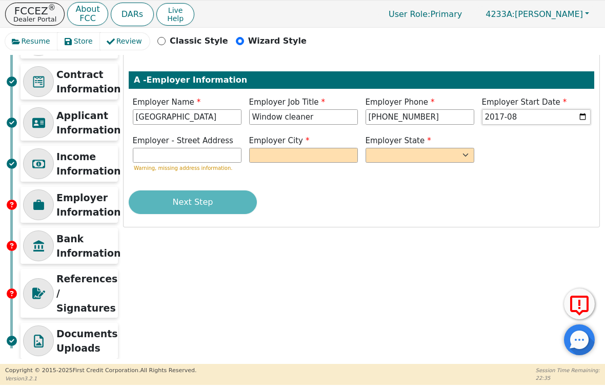
type input "2017-06"
click at [225, 154] on input "text" at bounding box center [187, 155] width 109 height 15
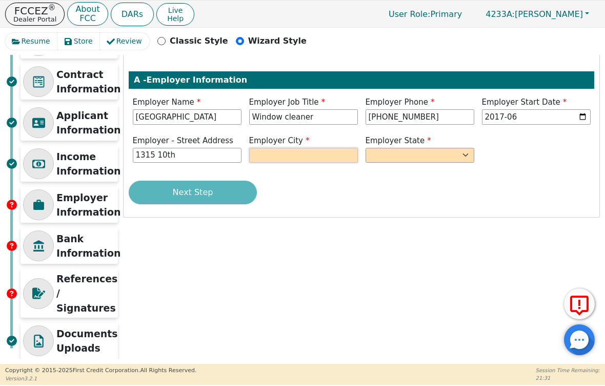
type input "1315 10th"
click at [272, 152] on input "text" at bounding box center [303, 155] width 109 height 15
type input "[GEOGRAPHIC_DATA]"
select select "CA"
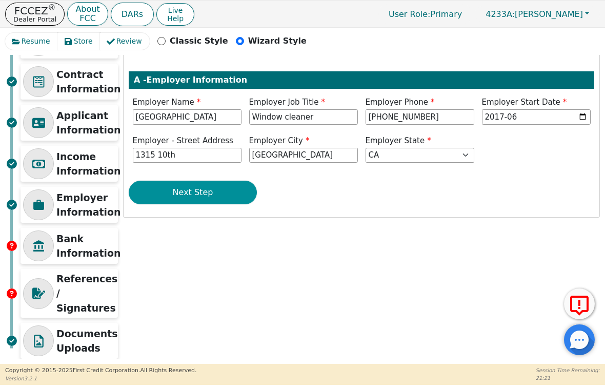
click at [183, 189] on button "Next Step" at bounding box center [193, 193] width 128 height 24
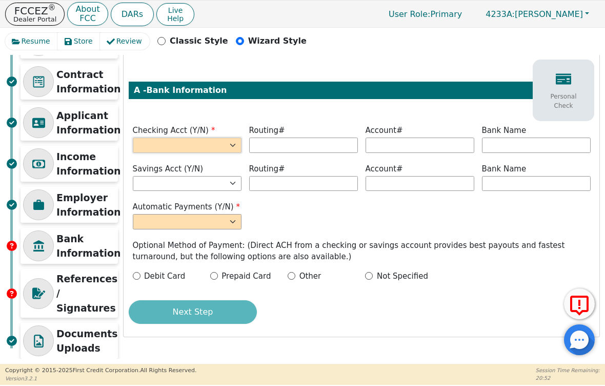
select select "y"
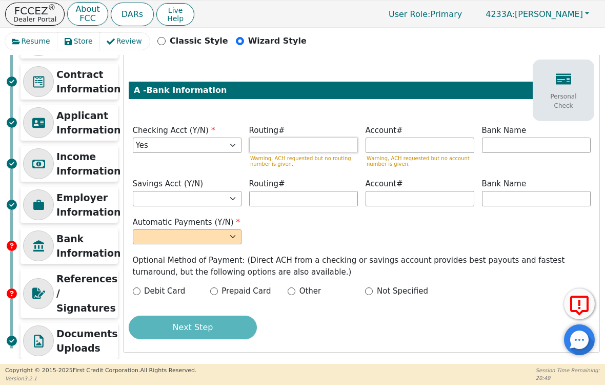
click at [290, 144] on input "text" at bounding box center [303, 144] width 109 height 15
type input "*********"
click at [411, 140] on input "text" at bounding box center [420, 144] width 109 height 15
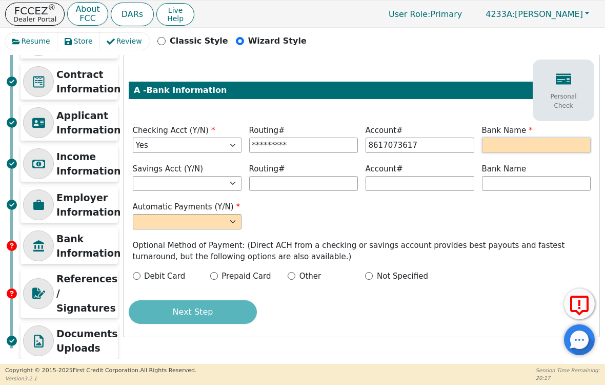
type input "**********"
click at [514, 148] on input "text" at bounding box center [536, 144] width 109 height 15
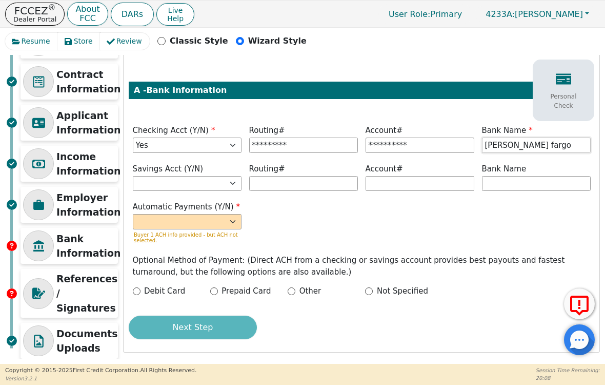
type input "[PERSON_NAME] fargo"
click at [0, 0] on html "FCCEZ ® Dealer Portal About FCC DARs Live Help User Role : Primary 4233A: [PERS…" at bounding box center [302, 192] width 605 height 385
click at [459, 205] on div "Automatic Payments (Y/N) Yes No Buyer 1 ACH info provided - but ACH not selecte…" at bounding box center [362, 224] width 466 height 46
select select "y"
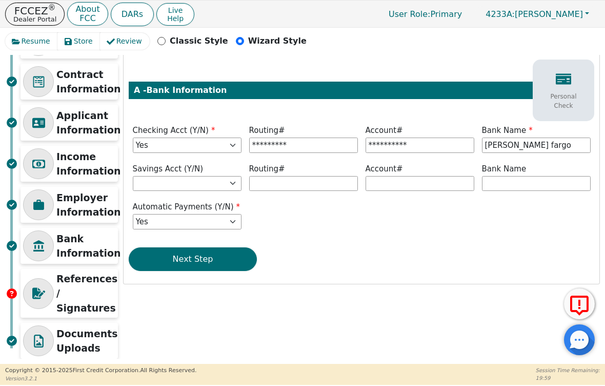
click at [562, 85] on icon at bounding box center [563, 78] width 15 height 15
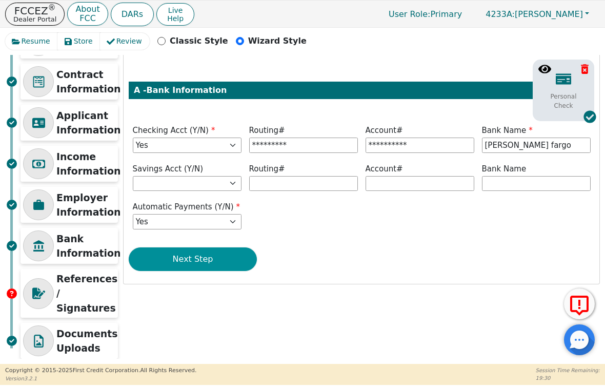
click at [215, 257] on button "Next Step" at bounding box center [193, 259] width 128 height 24
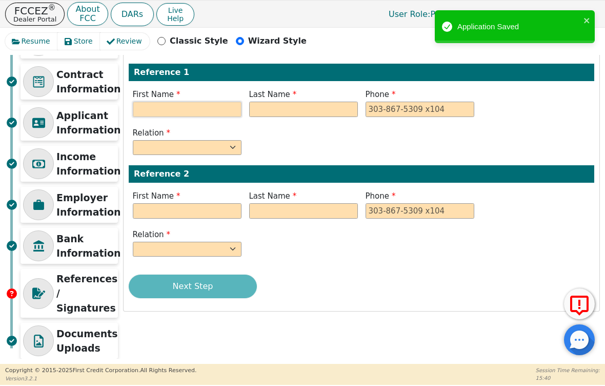
click at [154, 110] on input "text" at bounding box center [187, 109] width 109 height 15
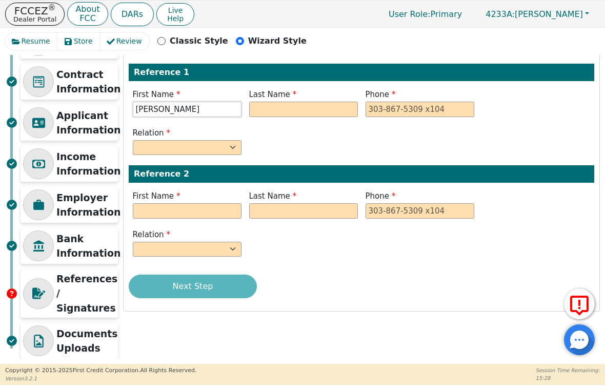
type input "[PERSON_NAME]"
click at [266, 109] on input "text" at bounding box center [303, 109] width 109 height 15
type input "Posada"
click at [404, 117] on div "Phone" at bounding box center [420, 104] width 116 height 31
click at [403, 112] on input "tel" at bounding box center [420, 109] width 109 height 15
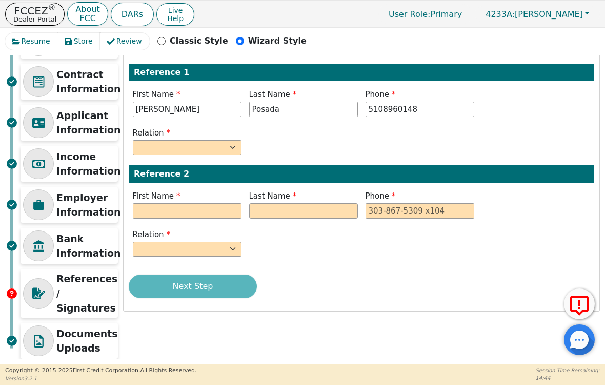
type input "[PHONE_NUMBER]"
click at [195, 211] on input "text" at bounding box center [187, 210] width 109 height 15
type input "[PERSON_NAME]"
click at [276, 213] on input "text" at bounding box center [303, 210] width 109 height 15
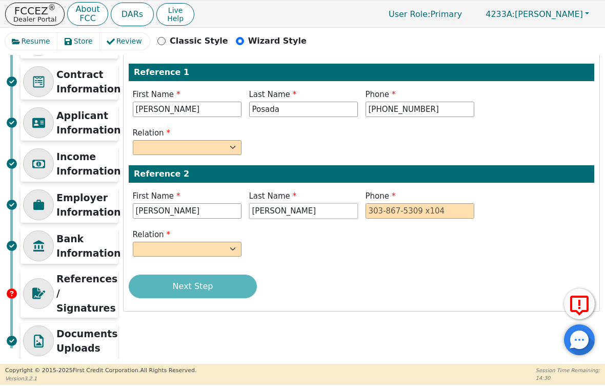
type input "[PERSON_NAME]"
click at [390, 210] on input "tel" at bounding box center [420, 210] width 109 height 15
select select "SIGNIFICANT OTHER"
click at [220, 212] on input "[PERSON_NAME]" at bounding box center [187, 210] width 109 height 15
type input "R"
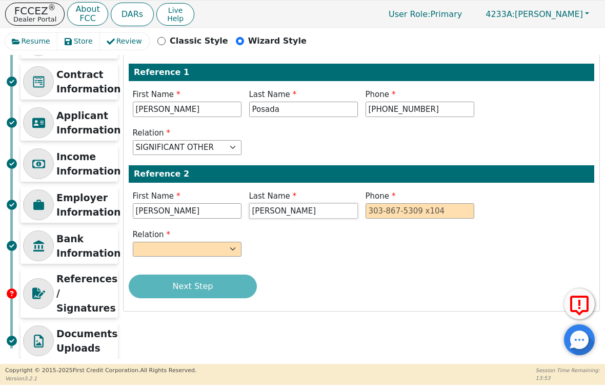
type input "[PERSON_NAME]"
click at [327, 210] on input "[PERSON_NAME]" at bounding box center [303, 210] width 109 height 15
type input "C"
type input "Forbes"
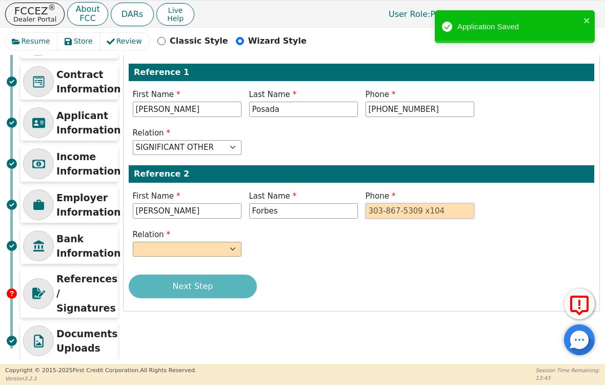
click at [405, 209] on input "tel" at bounding box center [420, 210] width 109 height 15
select select "FRIEND"
click at [396, 209] on input "tel" at bounding box center [420, 210] width 109 height 15
click at [392, 210] on input "tel" at bounding box center [420, 210] width 109 height 15
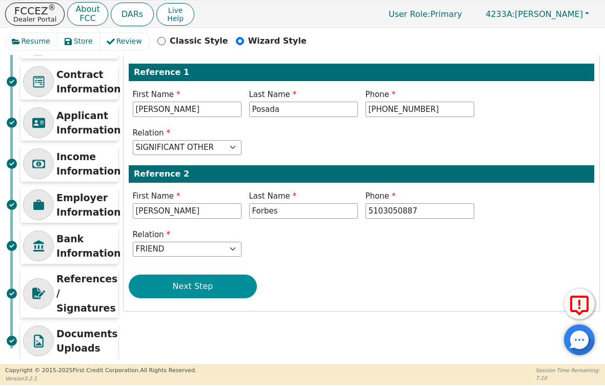
type input "[PHONE_NUMBER]"
click at [215, 284] on button "Next Step" at bounding box center [193, 286] width 128 height 24
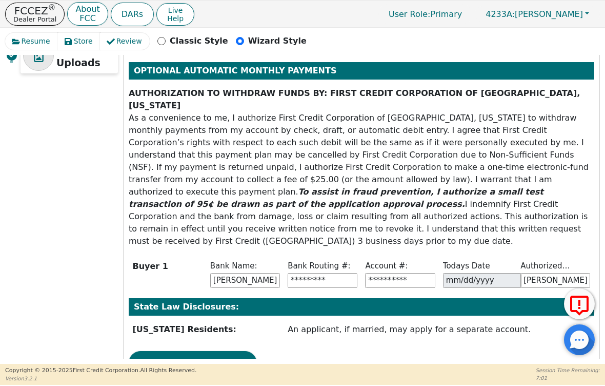
scroll to position [343, 0]
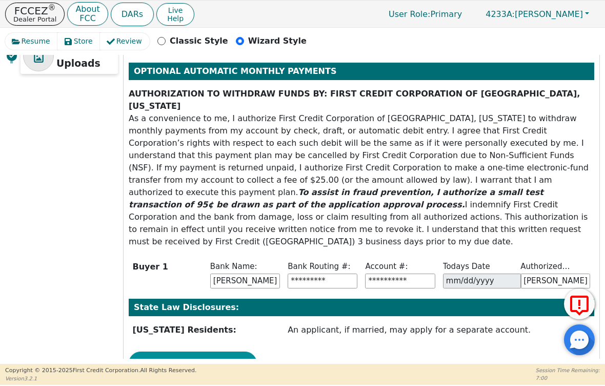
click at [207, 351] on button "Next Step" at bounding box center [193, 363] width 128 height 24
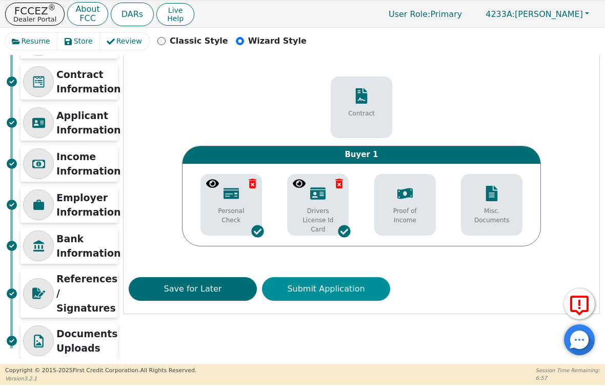
click at [318, 290] on button "Submit Application" at bounding box center [326, 289] width 128 height 24
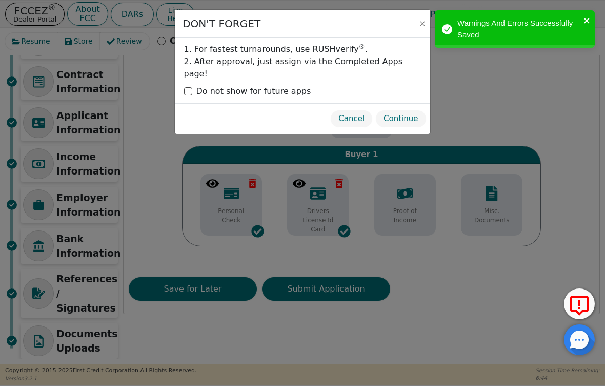
click at [587, 18] on icon "close" at bounding box center [587, 20] width 7 height 8
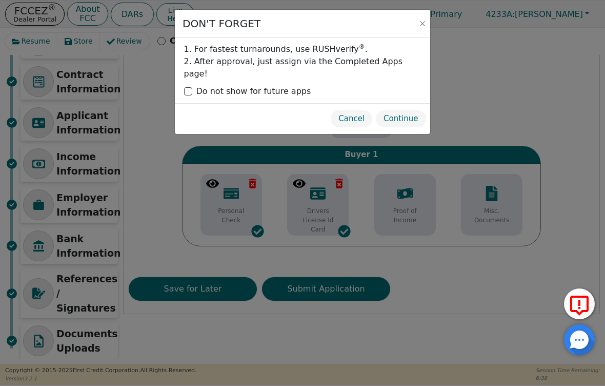
click at [187, 87] on input "Do not show for future apps" at bounding box center [188, 91] width 8 height 8
click at [188, 87] on input "Do not show for future apps" at bounding box center [188, 91] width 8 height 8
checkbox input "false"
click at [412, 110] on button "Continue" at bounding box center [400, 119] width 51 height 18
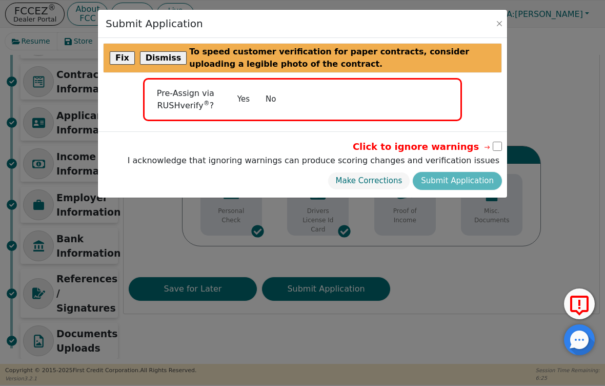
click at [271, 101] on button "No" at bounding box center [270, 99] width 27 height 18
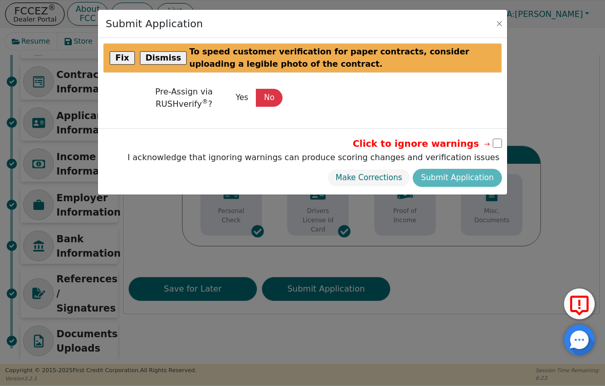
click at [448, 177] on div "Make Corrections Submit Application" at bounding box center [313, 177] width 377 height 23
click at [498, 146] on input "checkbox" at bounding box center [497, 142] width 9 height 9
checkbox input "true"
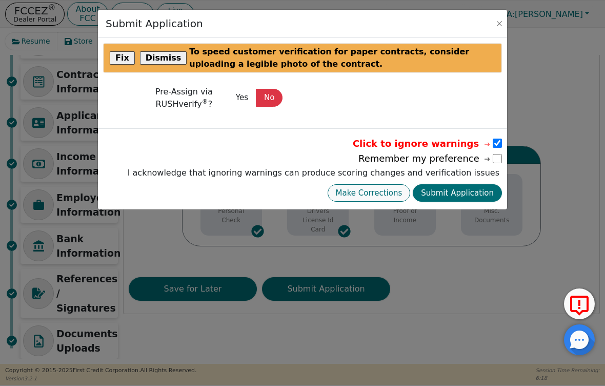
click at [373, 194] on button "Make Corrections" at bounding box center [369, 193] width 83 height 18
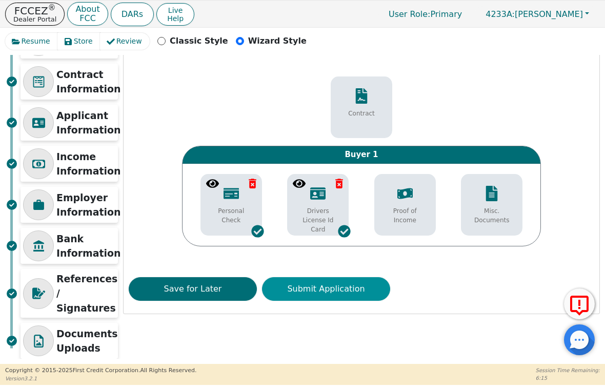
click at [334, 285] on button "Submit Application" at bounding box center [326, 289] width 128 height 24
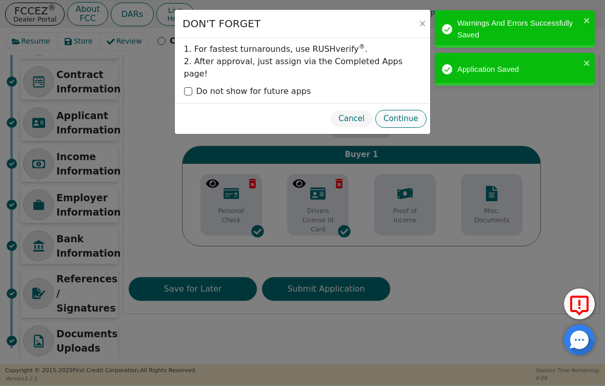
click at [407, 110] on button "Continue" at bounding box center [400, 119] width 51 height 18
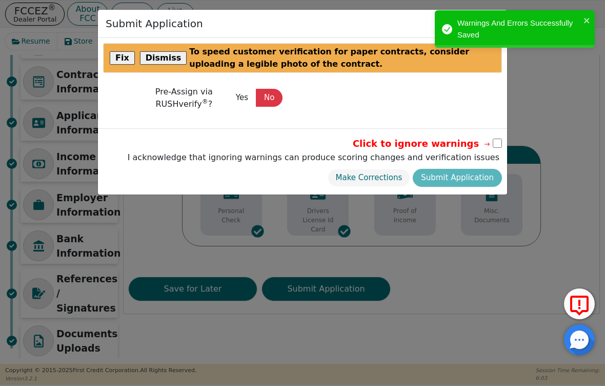
click at [498, 146] on input "checkbox" at bounding box center [497, 142] width 9 height 9
checkbox input "true"
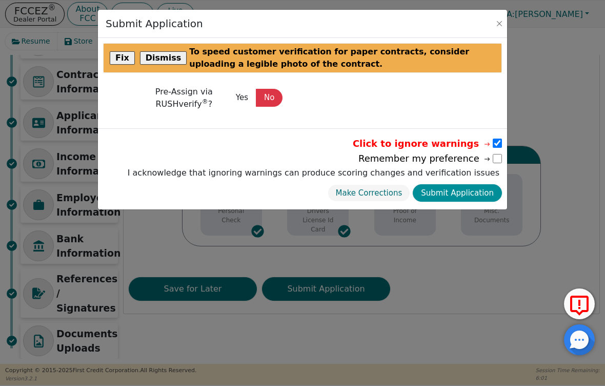
click at [477, 191] on button "Submit Application" at bounding box center [457, 193] width 89 height 18
